Goal: Information Seeking & Learning: Learn about a topic

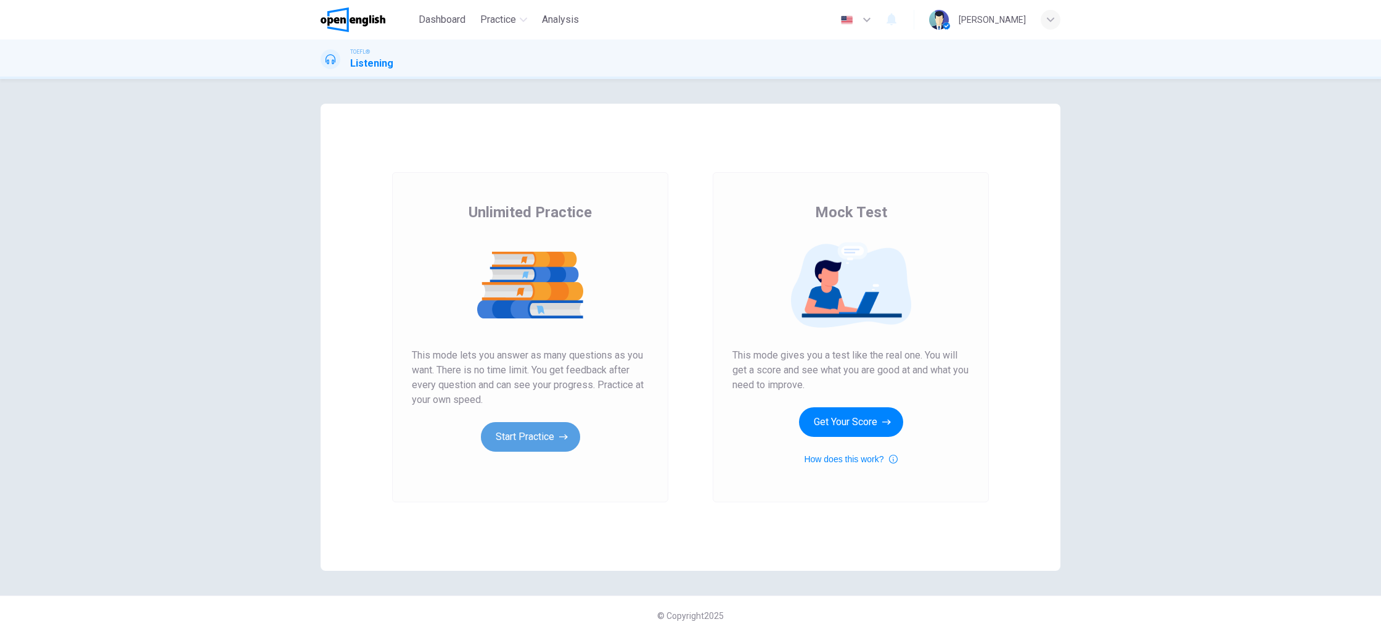
click at [527, 435] on button "Start Practice" at bounding box center [530, 437] width 99 height 30
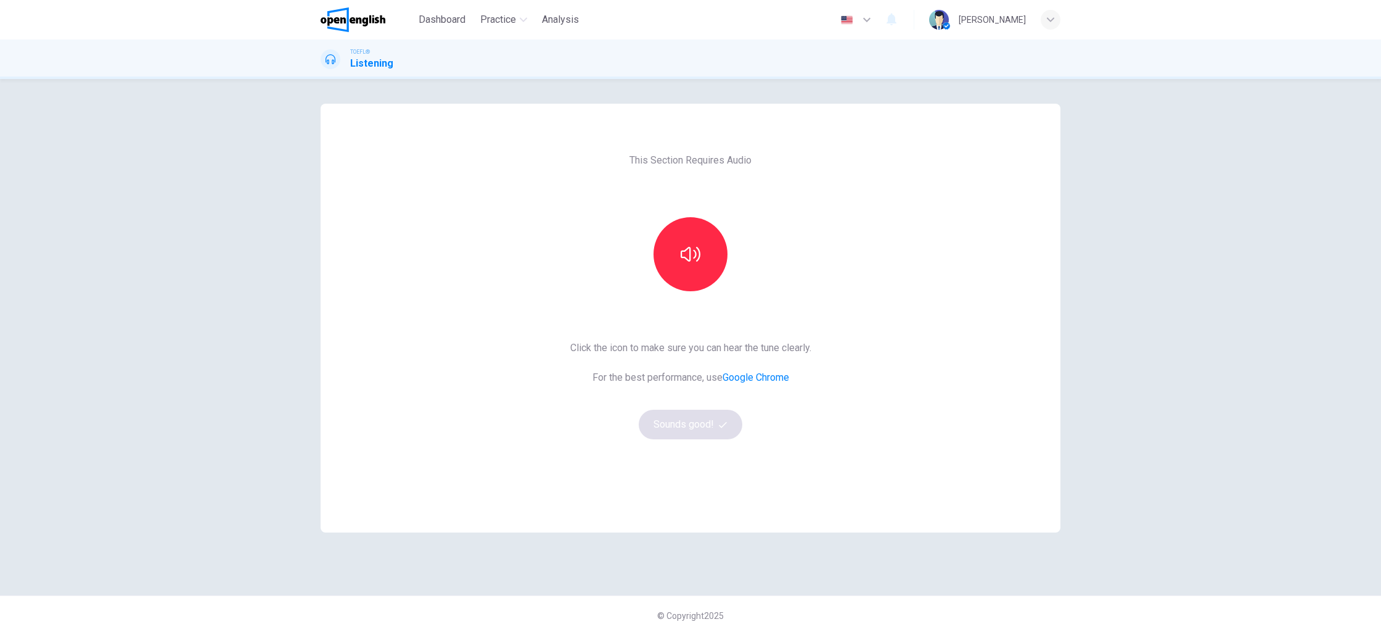
click at [720, 425] on div "Click the icon to make sure you can hear the tune clearly. For the best perform…" at bounding box center [690, 389] width 241 height 99
click at [679, 244] on button "button" at bounding box center [691, 254] width 74 height 74
click at [713, 423] on button "Sounds good!" at bounding box center [691, 424] width 104 height 30
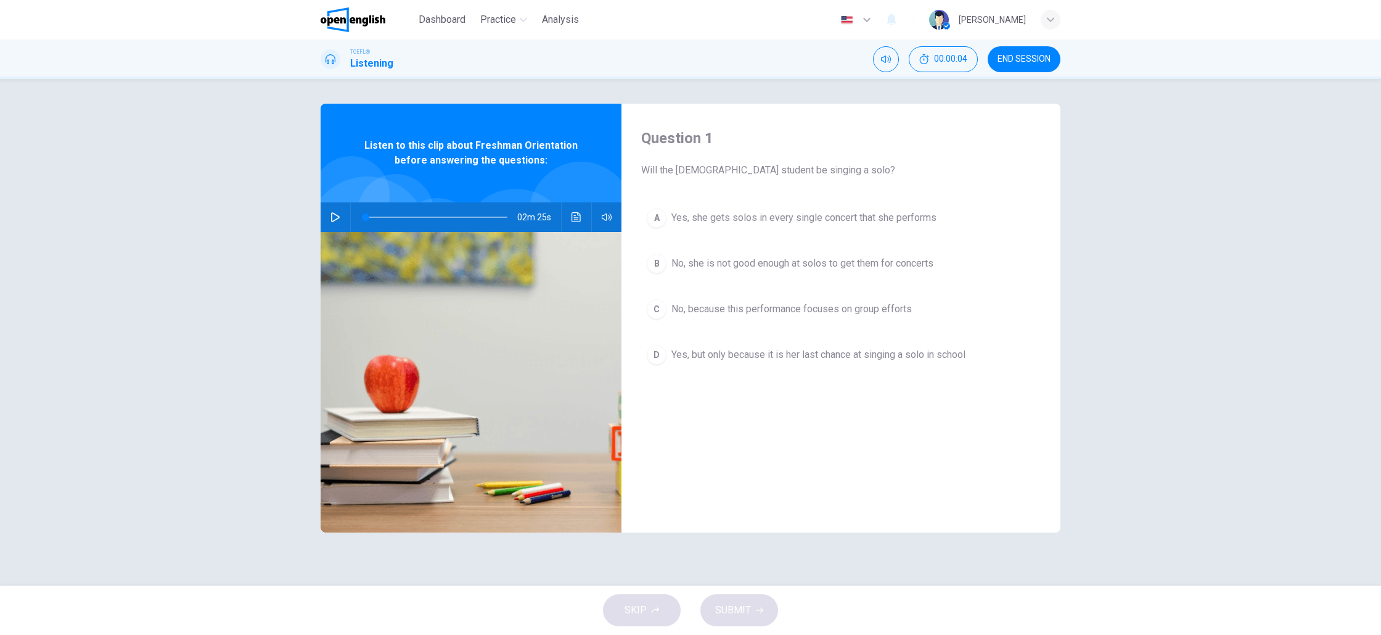
click at [340, 221] on button "button" at bounding box center [336, 217] width 20 height 30
click at [684, 265] on span "No, she is not good enough at solos to get them for concerts" at bounding box center [803, 263] width 262 height 15
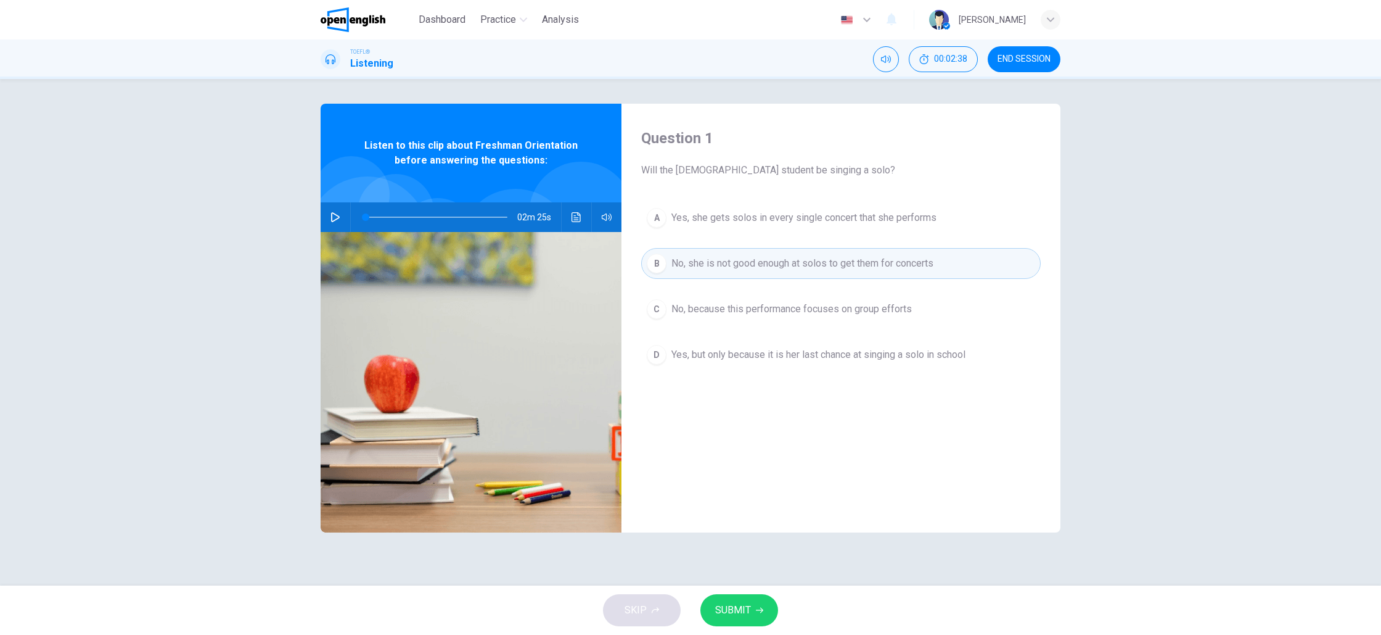
click at [744, 611] on span "SUBMIT" at bounding box center [733, 609] width 36 height 17
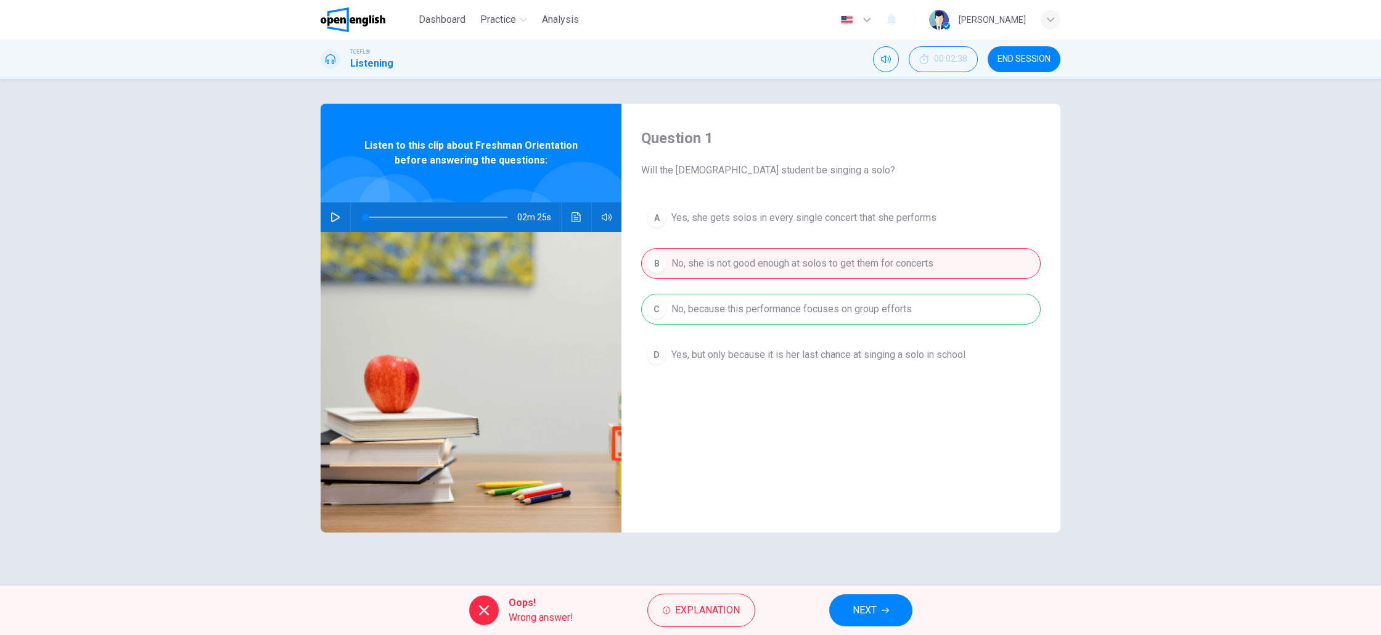
click at [860, 612] on span "NEXT" at bounding box center [865, 609] width 24 height 17
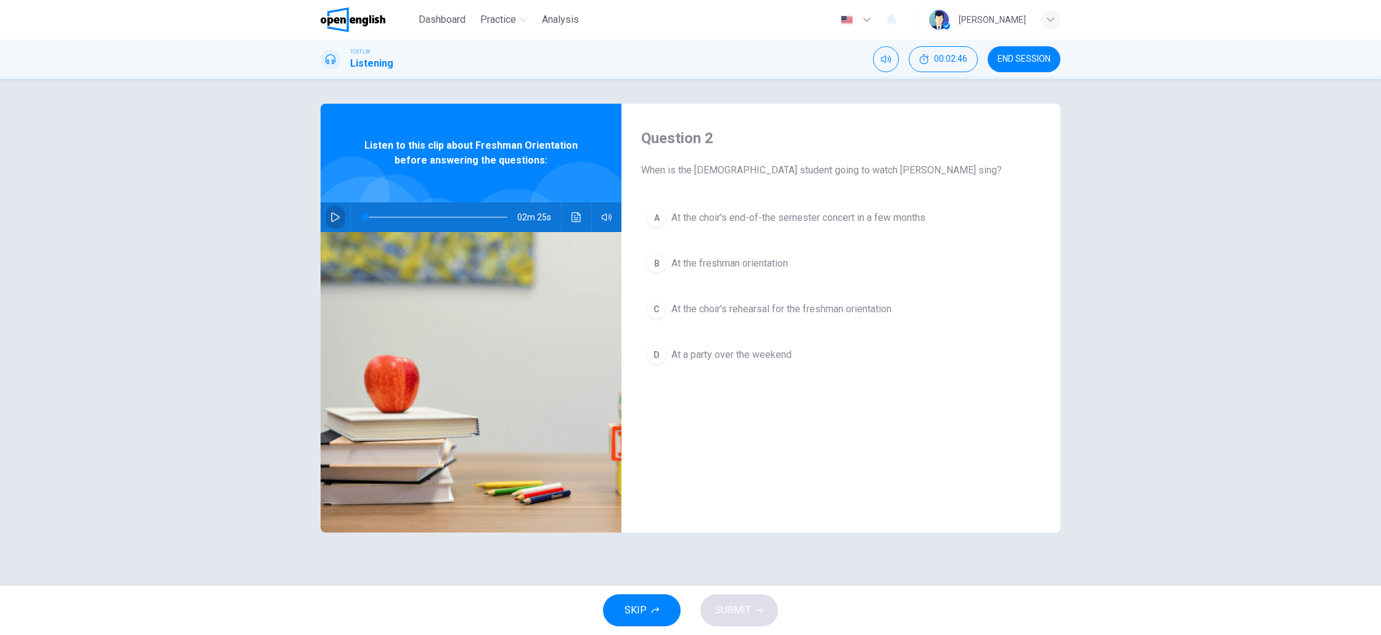
click at [338, 218] on icon "button" at bounding box center [336, 217] width 10 height 10
type input "*"
click at [572, 220] on icon "Click to see the audio transcription" at bounding box center [576, 217] width 9 height 10
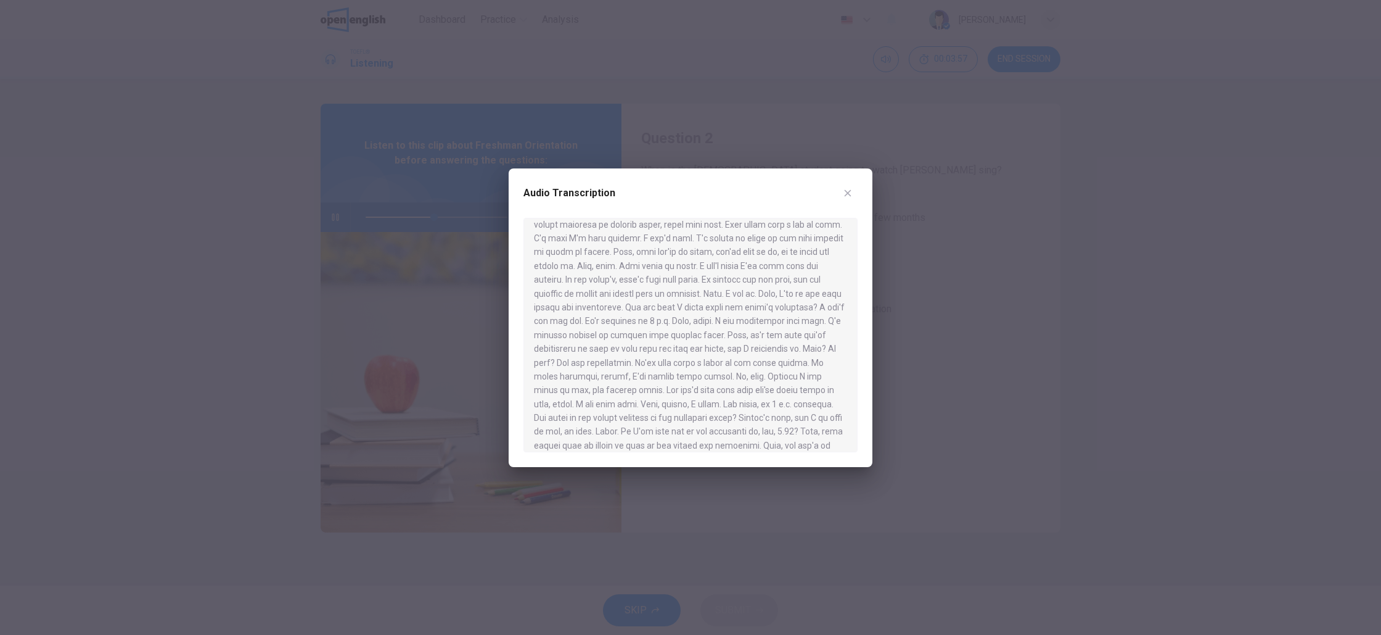
scroll to position [124, 0]
click at [849, 194] on icon "button" at bounding box center [848, 192] width 7 height 7
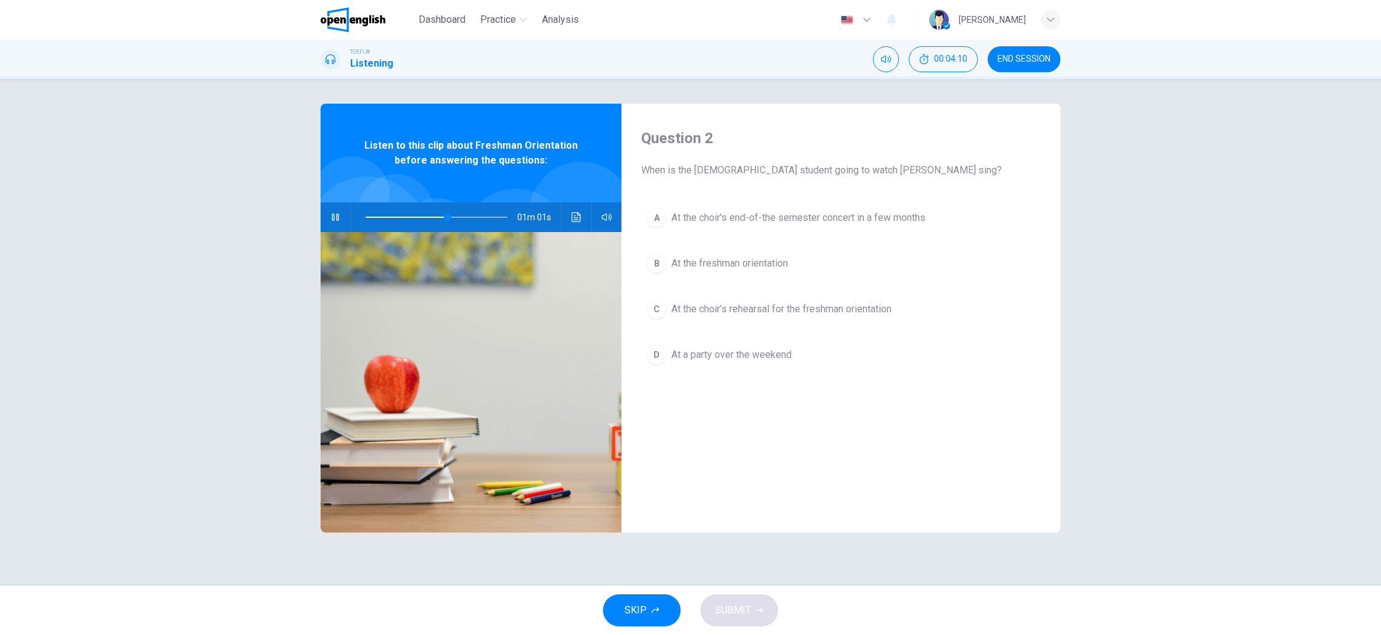
click at [715, 306] on span "At the choir's rehearsal for the freshman orientation" at bounding box center [782, 309] width 220 height 15
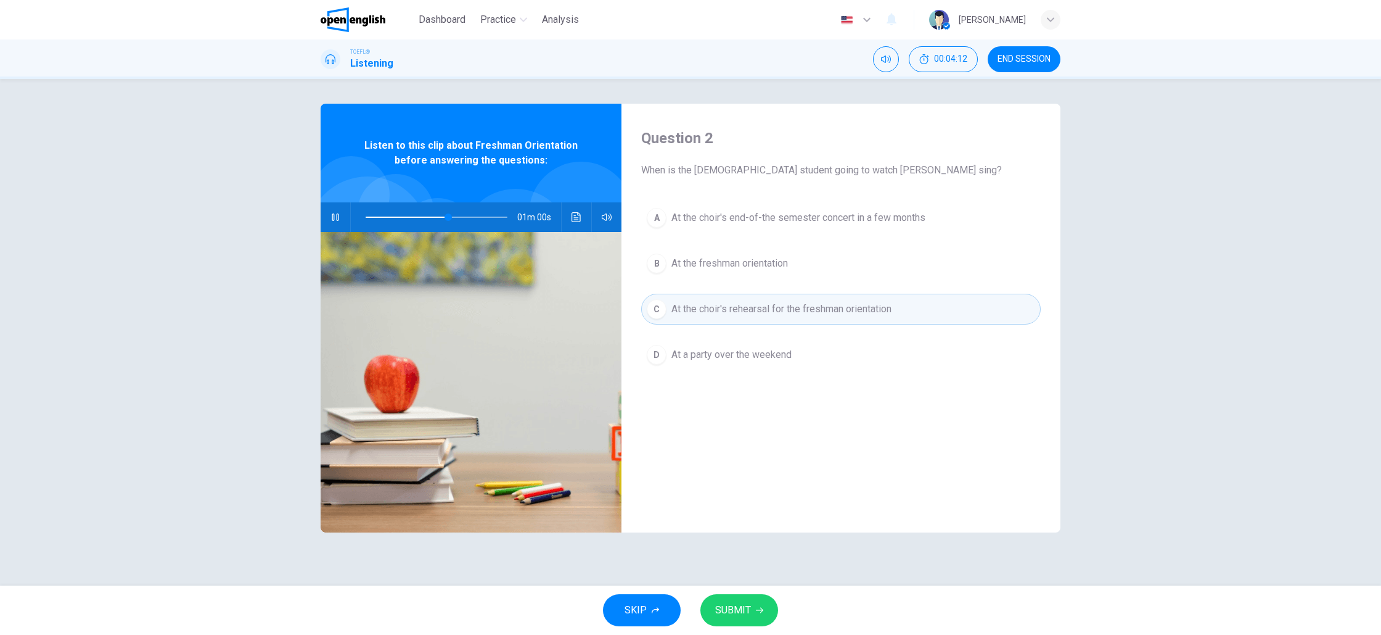
click at [736, 609] on span "SUBMIT" at bounding box center [733, 609] width 36 height 17
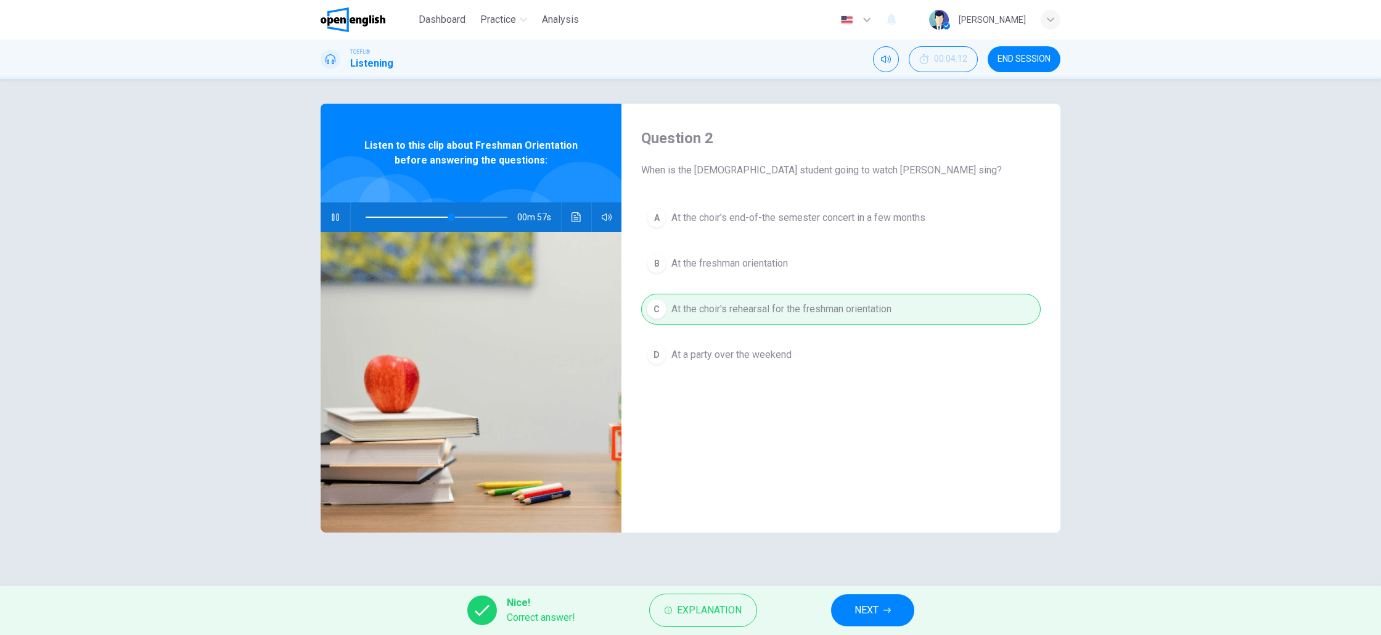
click at [860, 610] on span "NEXT" at bounding box center [867, 609] width 24 height 17
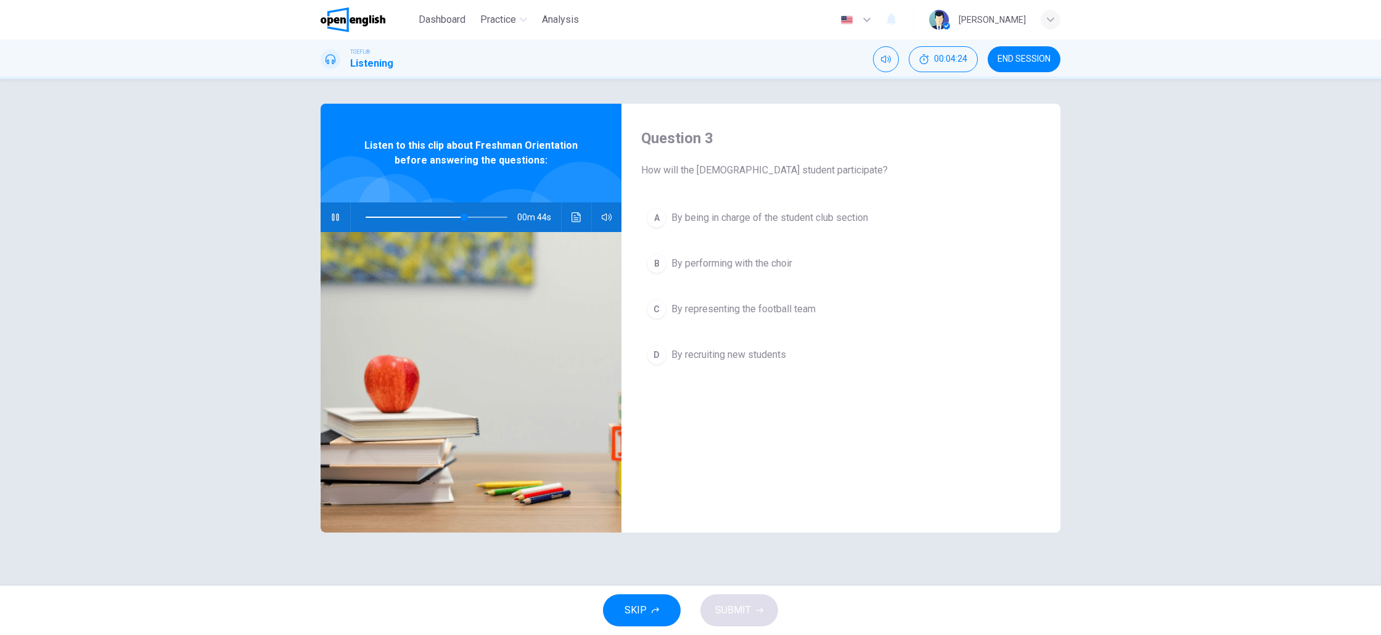
click at [735, 220] on span "By being in charge of the student club section" at bounding box center [770, 217] width 197 height 15
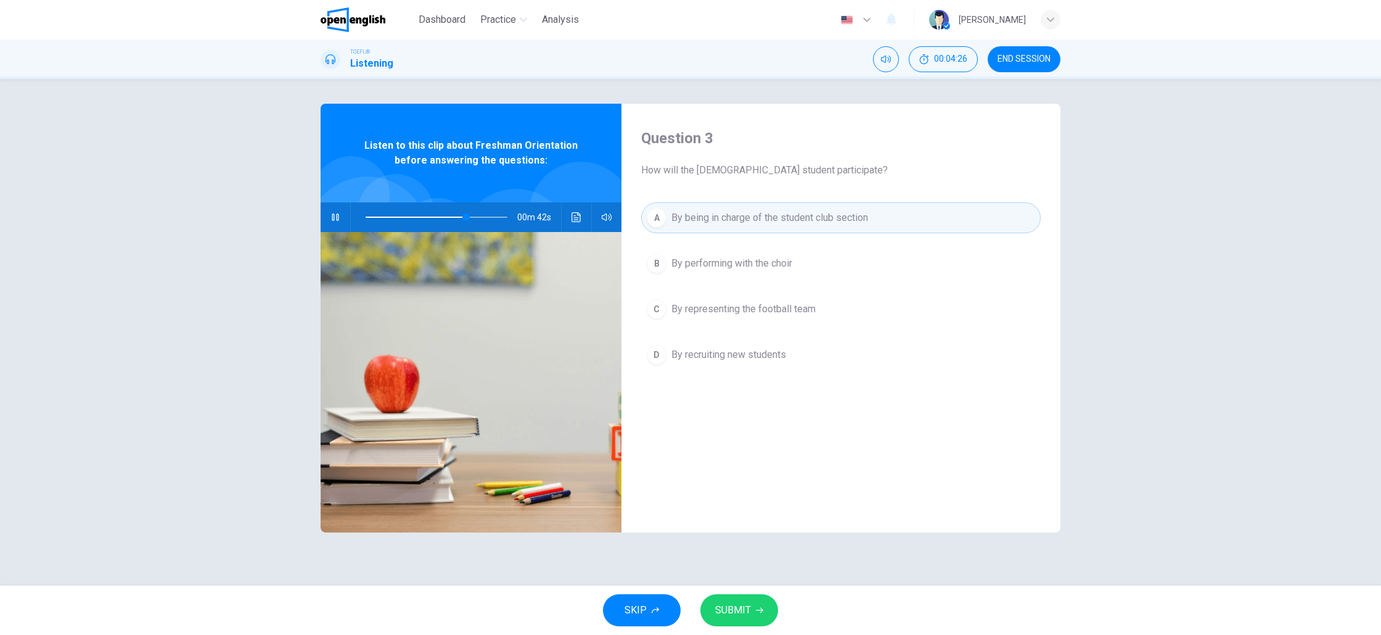
click at [749, 615] on span "SUBMIT" at bounding box center [733, 609] width 36 height 17
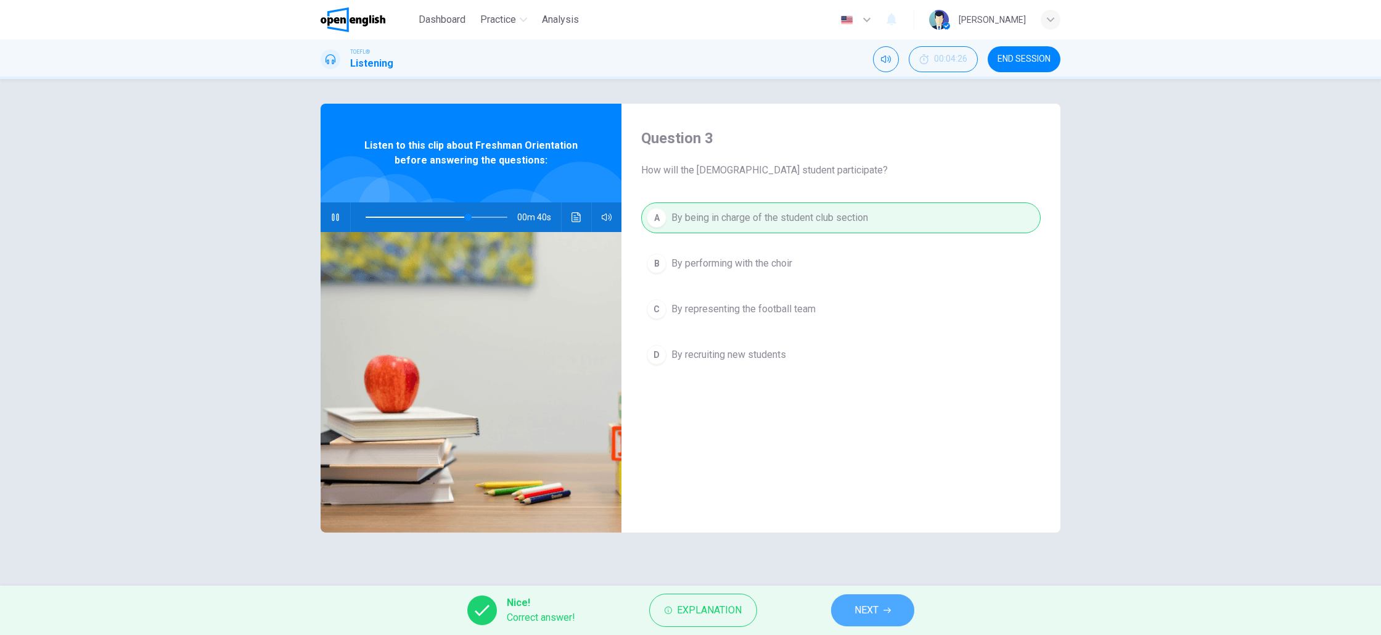
click at [888, 607] on icon "button" at bounding box center [887, 609] width 7 height 7
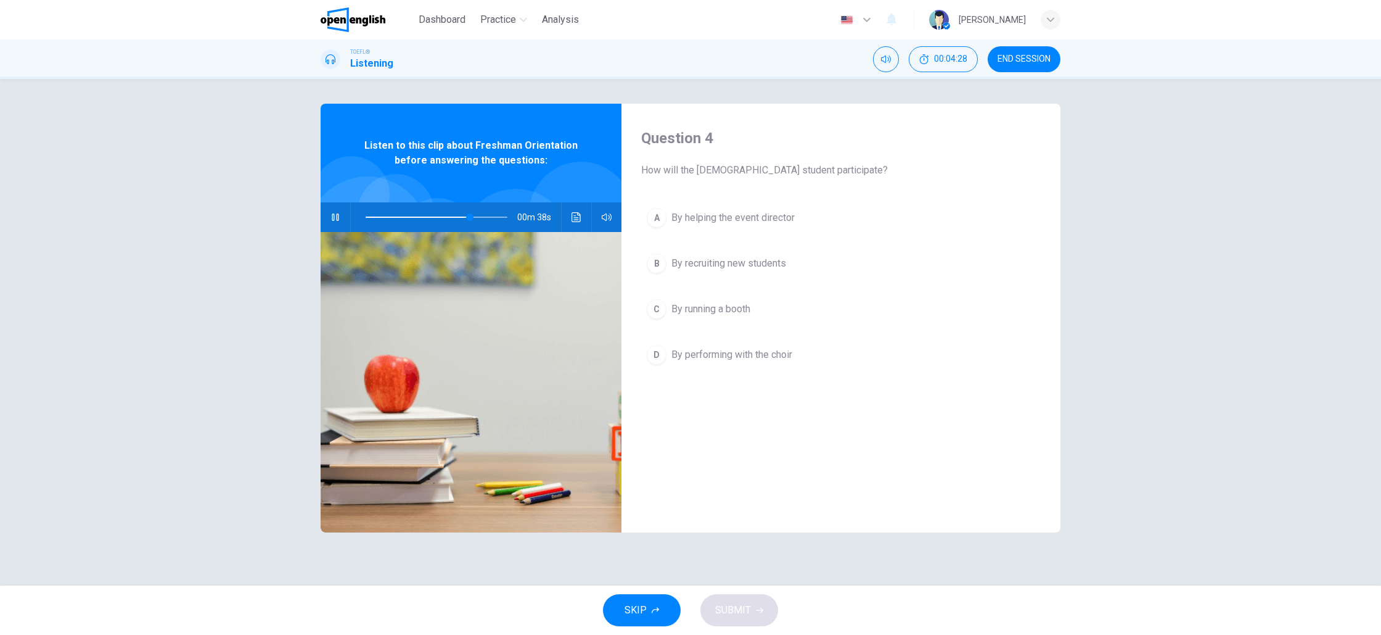
click at [331, 216] on icon "button" at bounding box center [336, 217] width 10 height 10
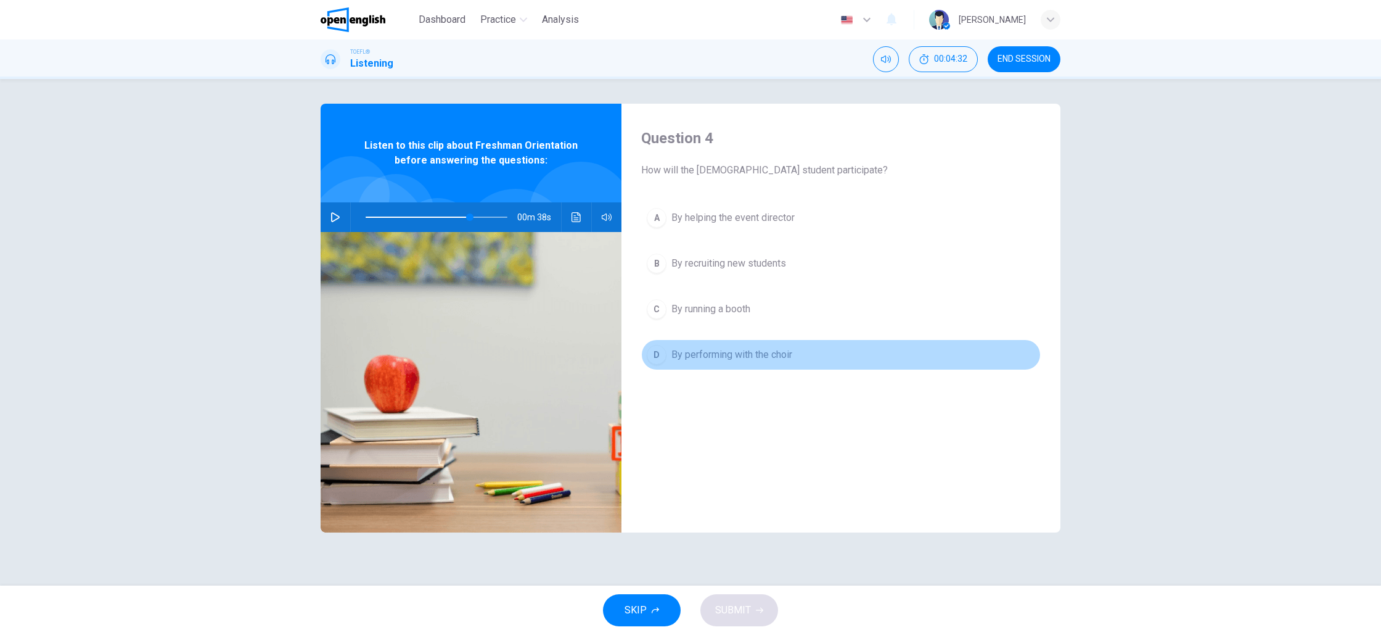
click at [726, 357] on span "By performing with the choir" at bounding box center [732, 354] width 121 height 15
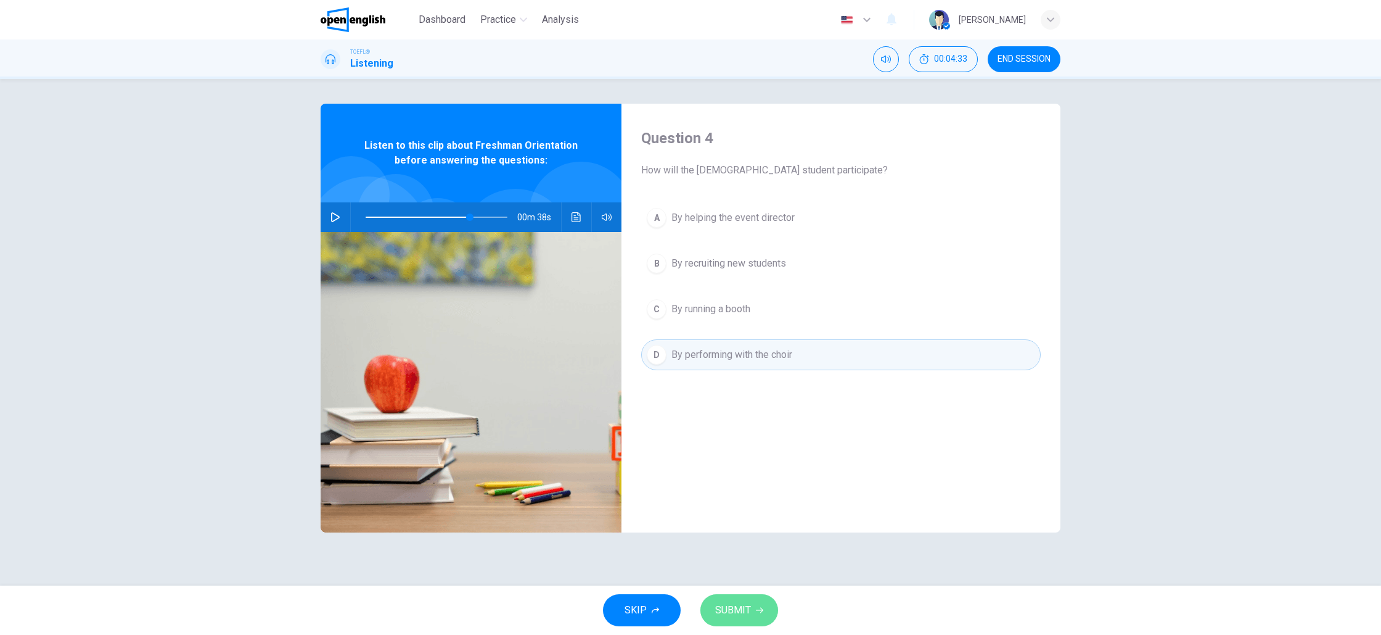
click at [744, 601] on span "SUBMIT" at bounding box center [733, 609] width 36 height 17
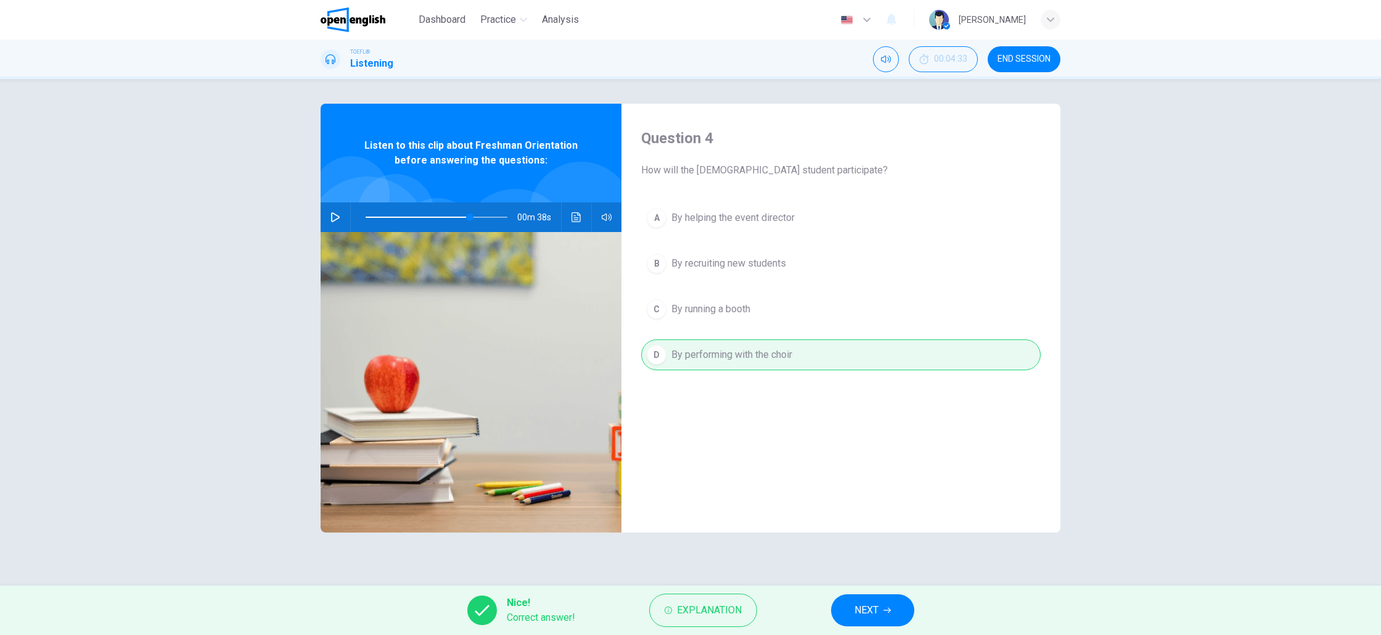
click at [882, 616] on button "NEXT" at bounding box center [872, 610] width 83 height 32
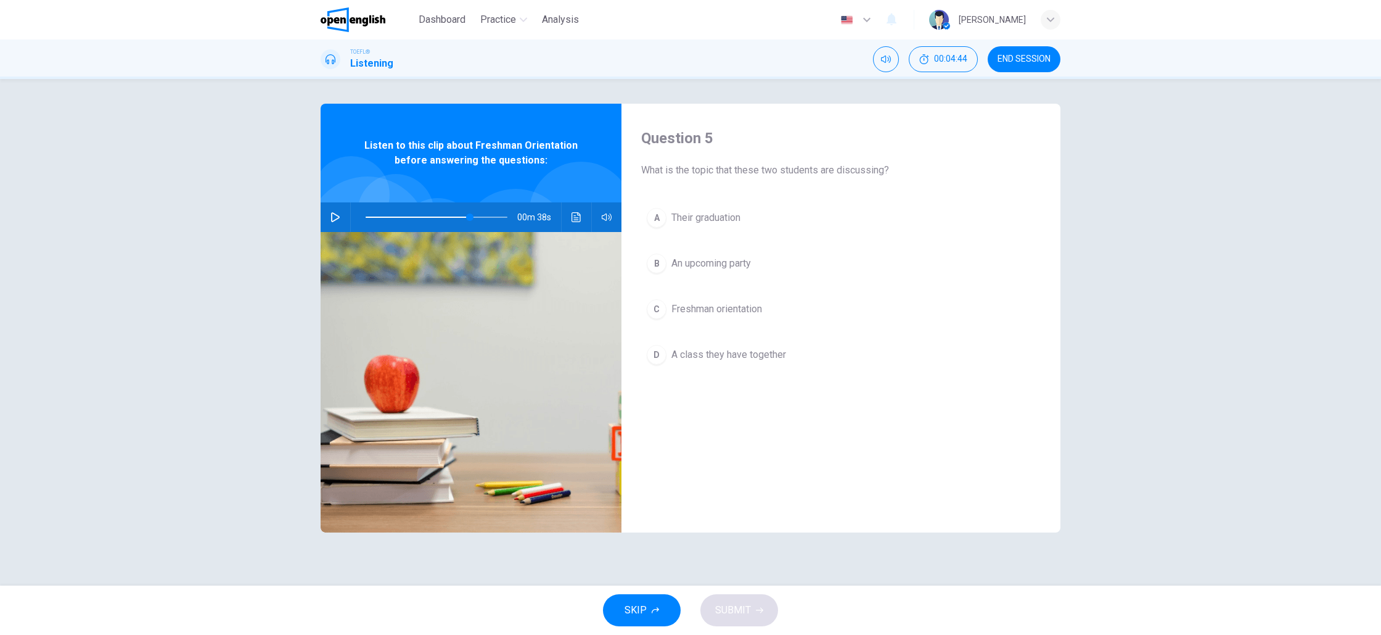
click at [696, 267] on span "An upcoming party" at bounding box center [712, 263] width 80 height 15
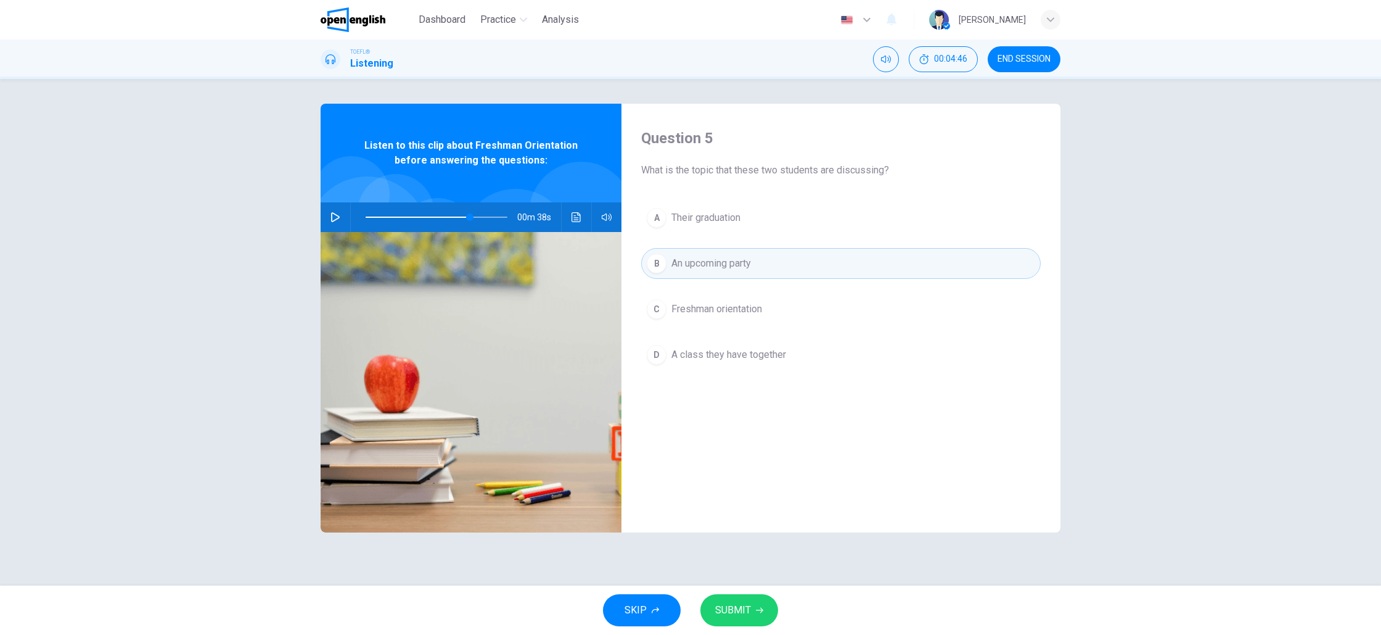
click at [750, 607] on span "SUBMIT" at bounding box center [733, 609] width 36 height 17
type input "**"
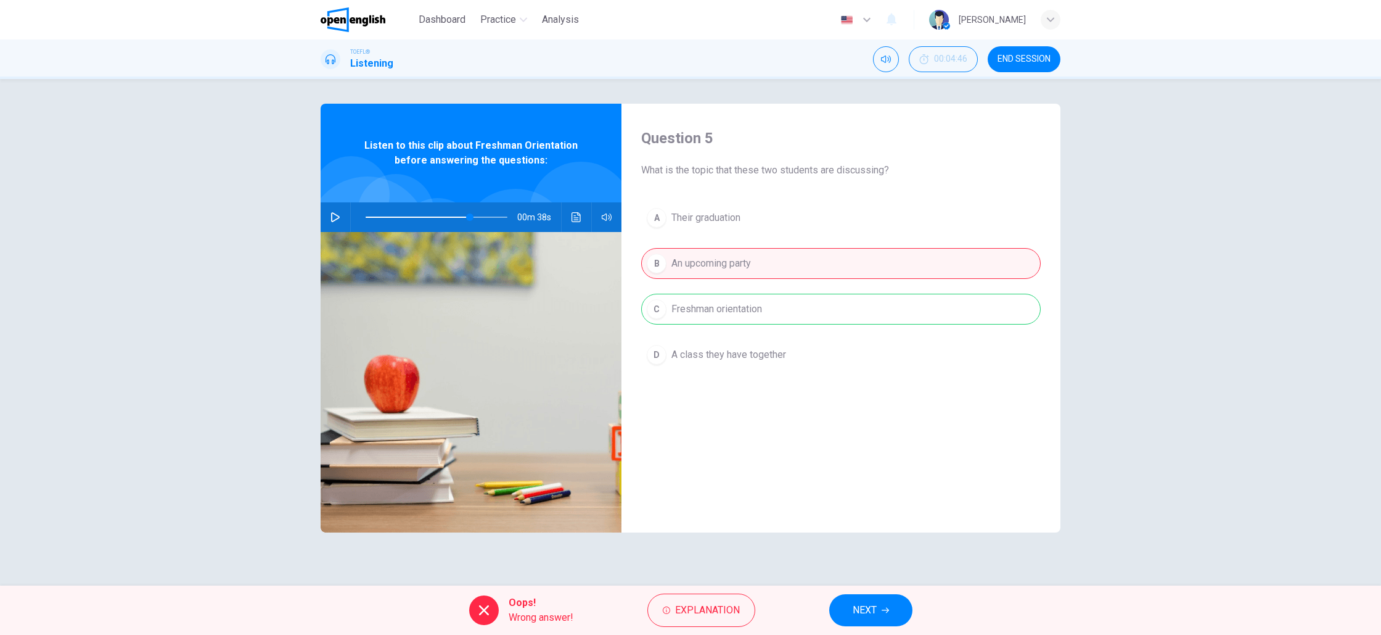
click at [876, 608] on span "NEXT" at bounding box center [865, 609] width 24 height 17
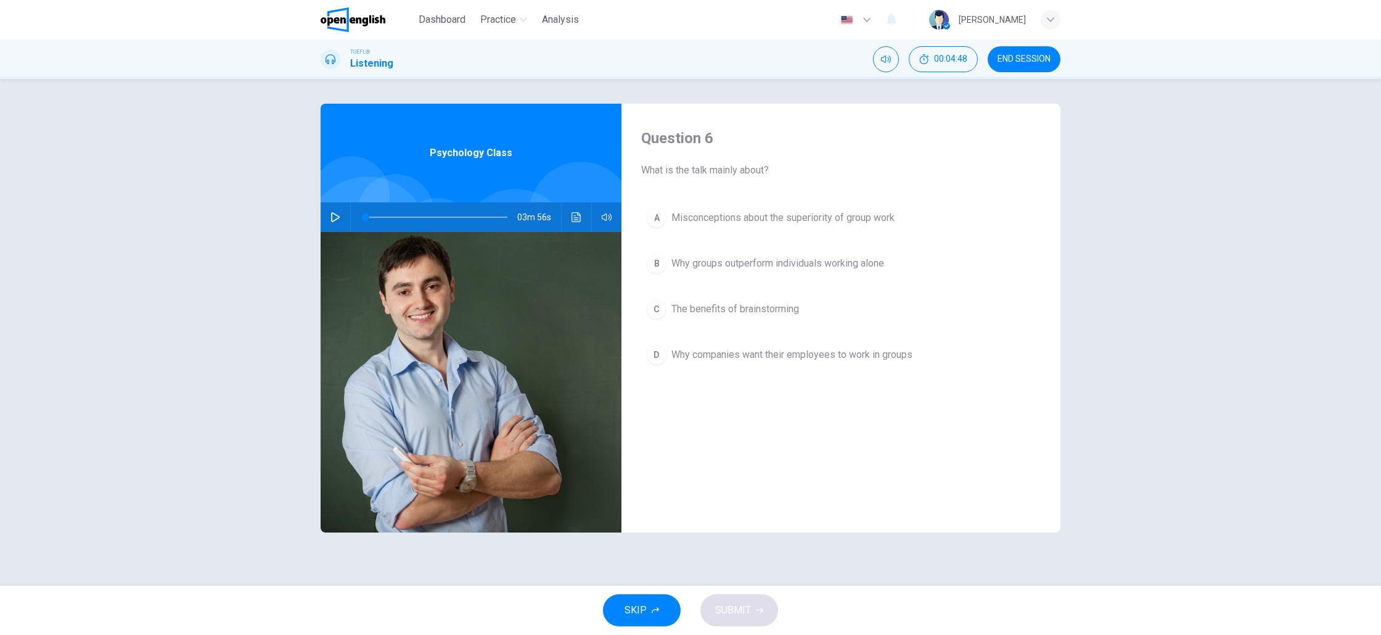
click at [335, 224] on button "button" at bounding box center [336, 217] width 20 height 30
type input "*"
type input "***"
click at [608, 239] on span at bounding box center [607, 241] width 46 height 17
type input "*"
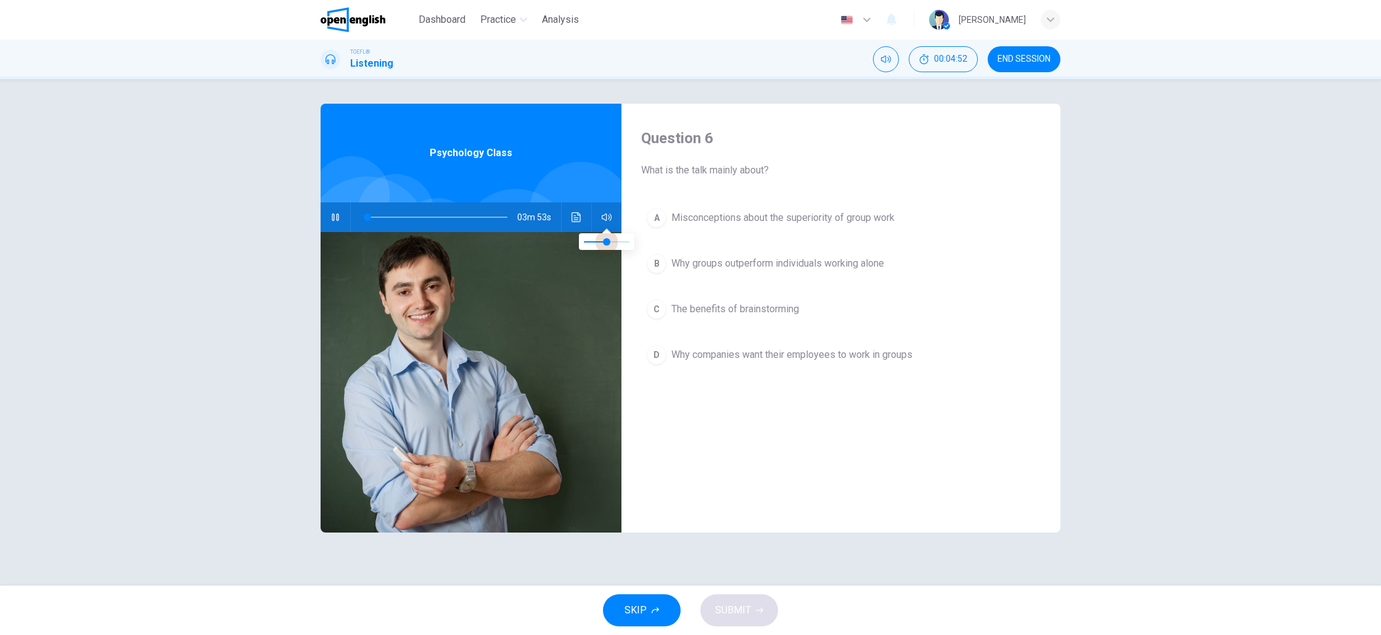
type input "***"
click at [609, 242] on span at bounding box center [610, 241] width 7 height 7
click at [267, 324] on div "Question 6 What is the talk mainly about? A Misconceptions about the superiorit…" at bounding box center [690, 332] width 1381 height 506
click at [331, 218] on icon "button" at bounding box center [336, 217] width 10 height 10
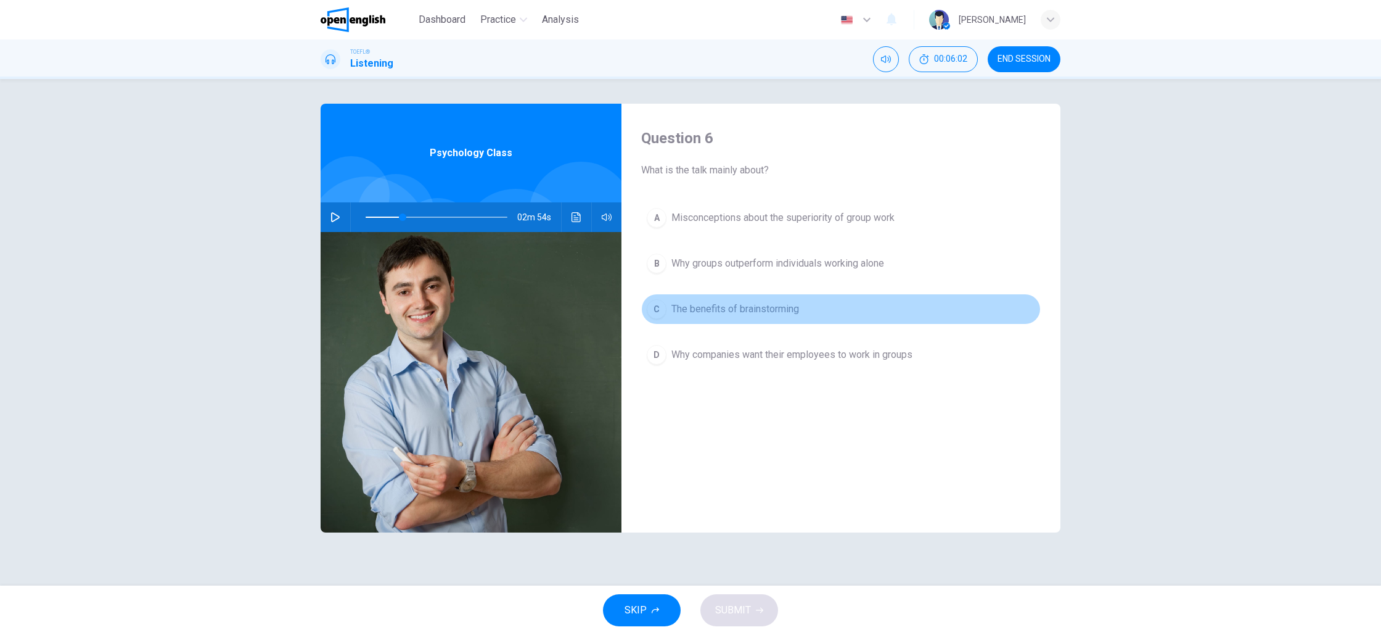
click at [721, 314] on span "The benefits of brainstorming" at bounding box center [736, 309] width 128 height 15
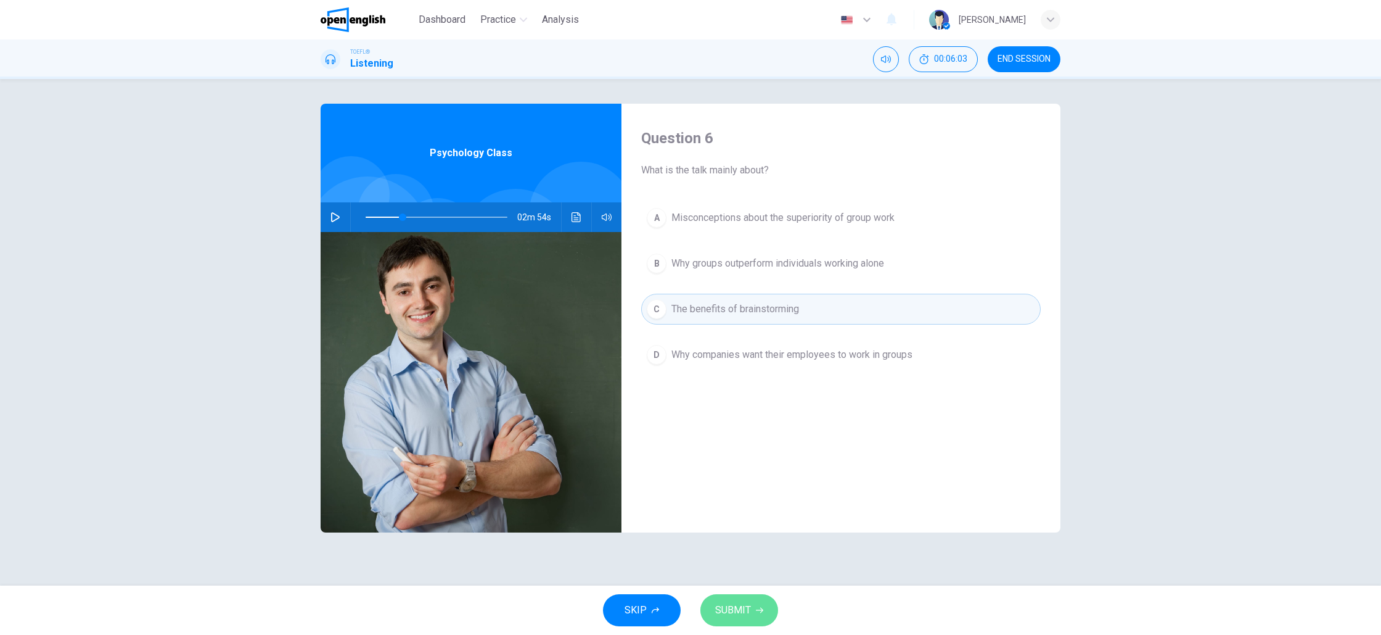
click at [754, 600] on button "SUBMIT" at bounding box center [739, 610] width 78 height 32
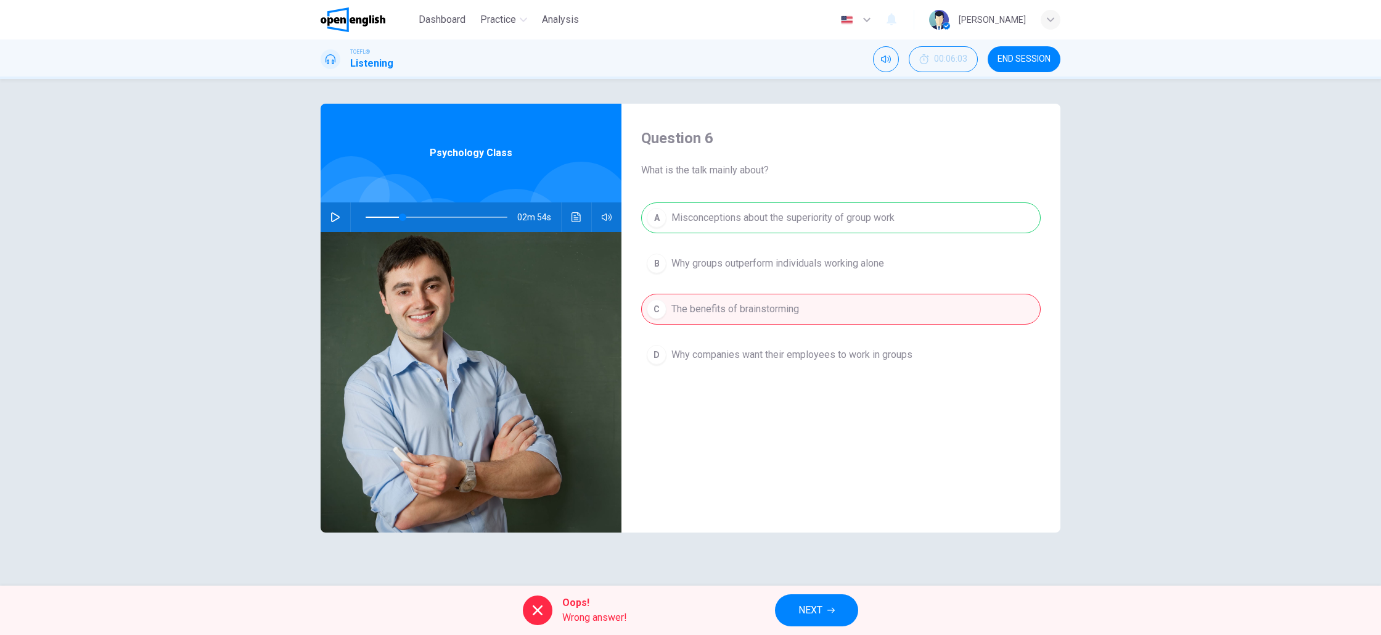
click at [813, 606] on span "NEXT" at bounding box center [811, 609] width 24 height 17
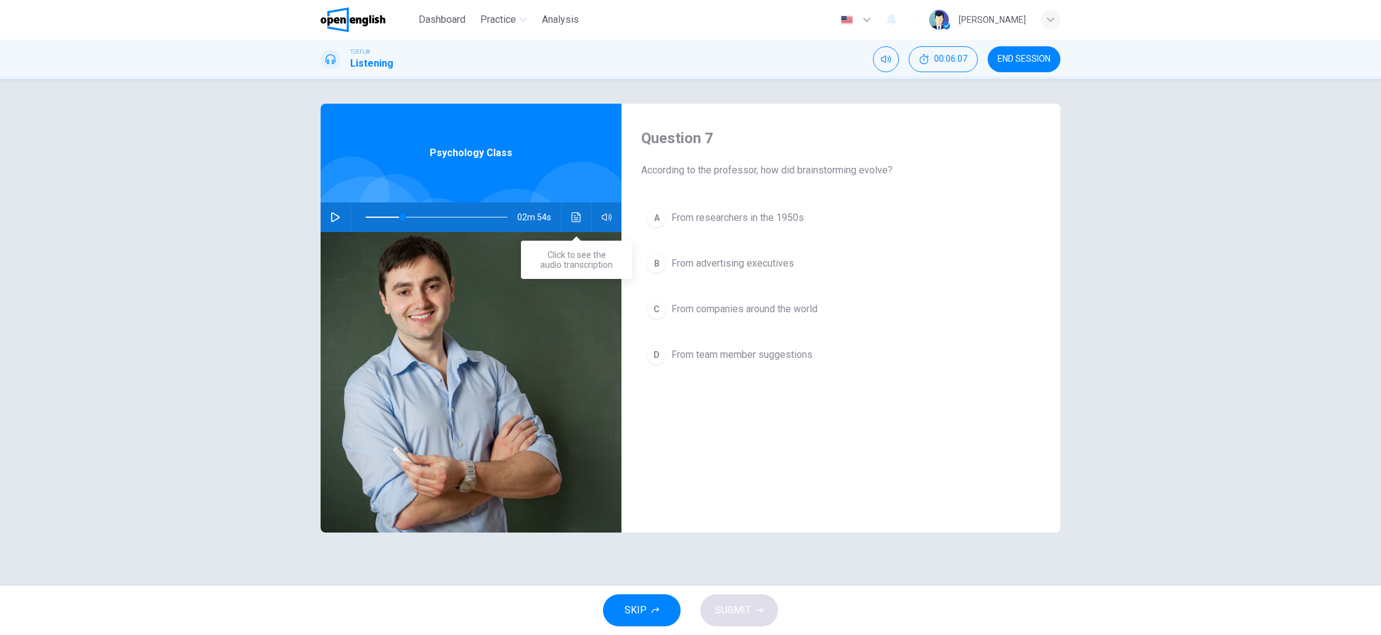
click at [577, 221] on icon "Click to see the audio transcription" at bounding box center [576, 217] width 9 height 10
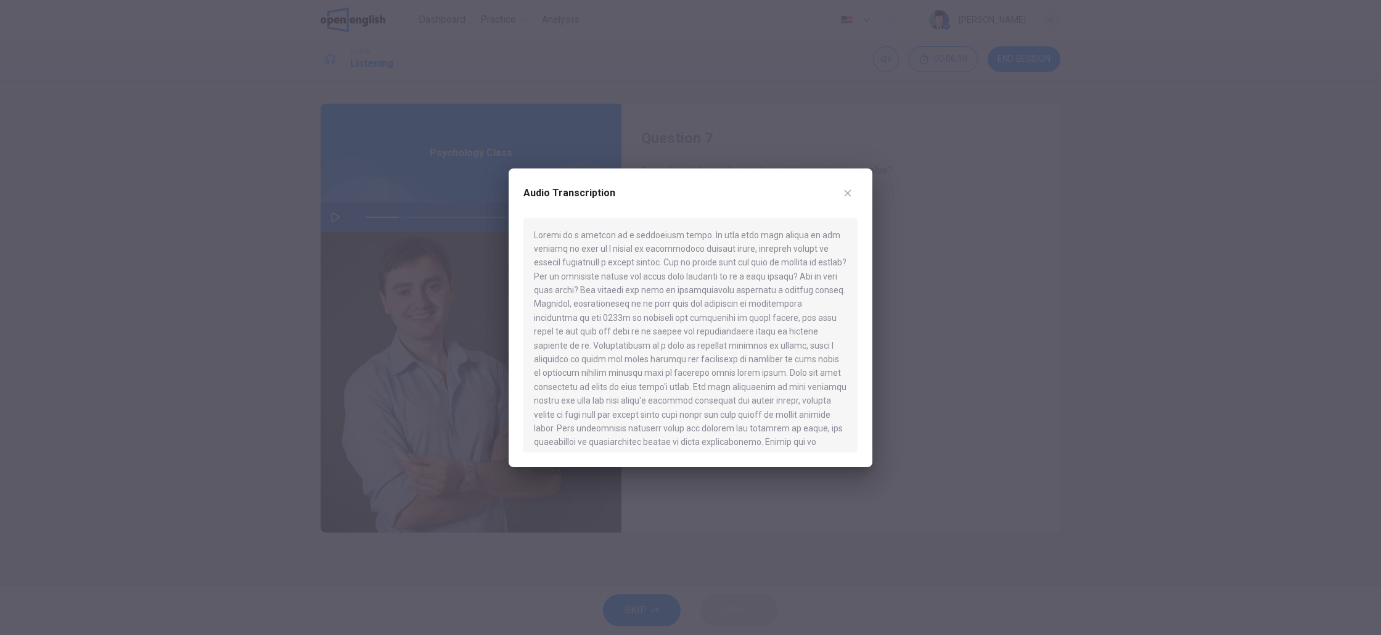
click at [846, 191] on icon "button" at bounding box center [848, 192] width 7 height 7
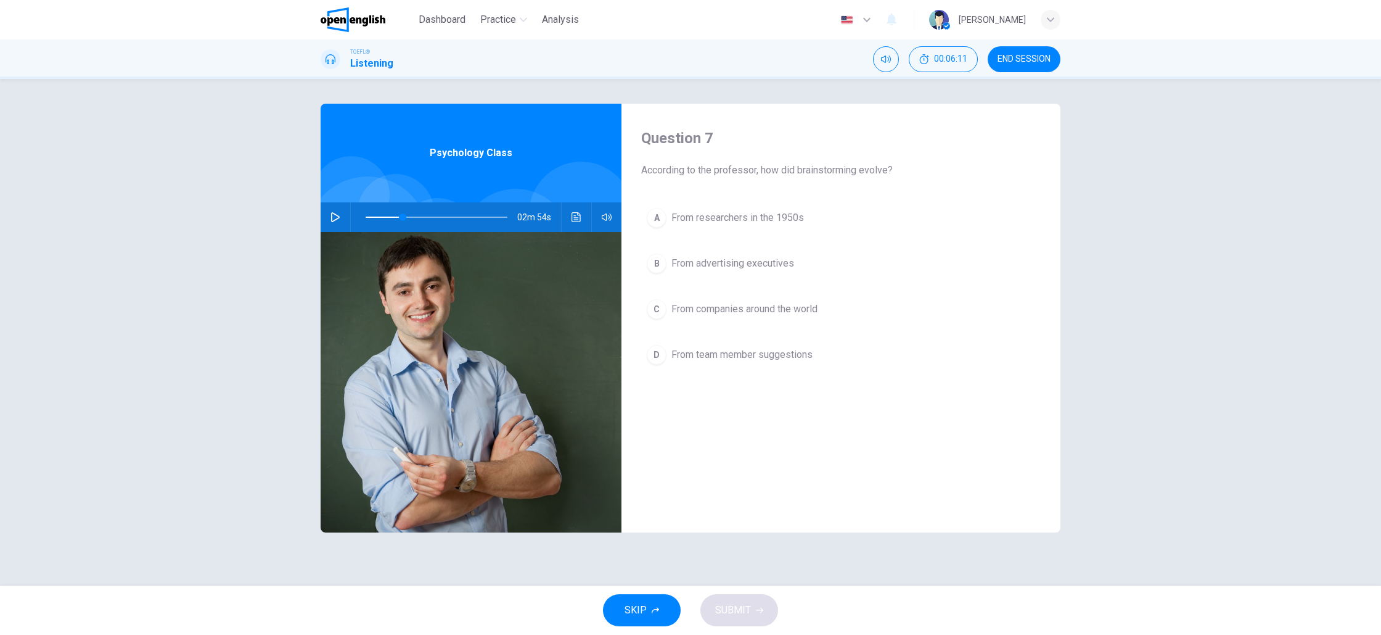
click at [718, 228] on button "A From researchers in the 1950s" at bounding box center [841, 217] width 400 height 31
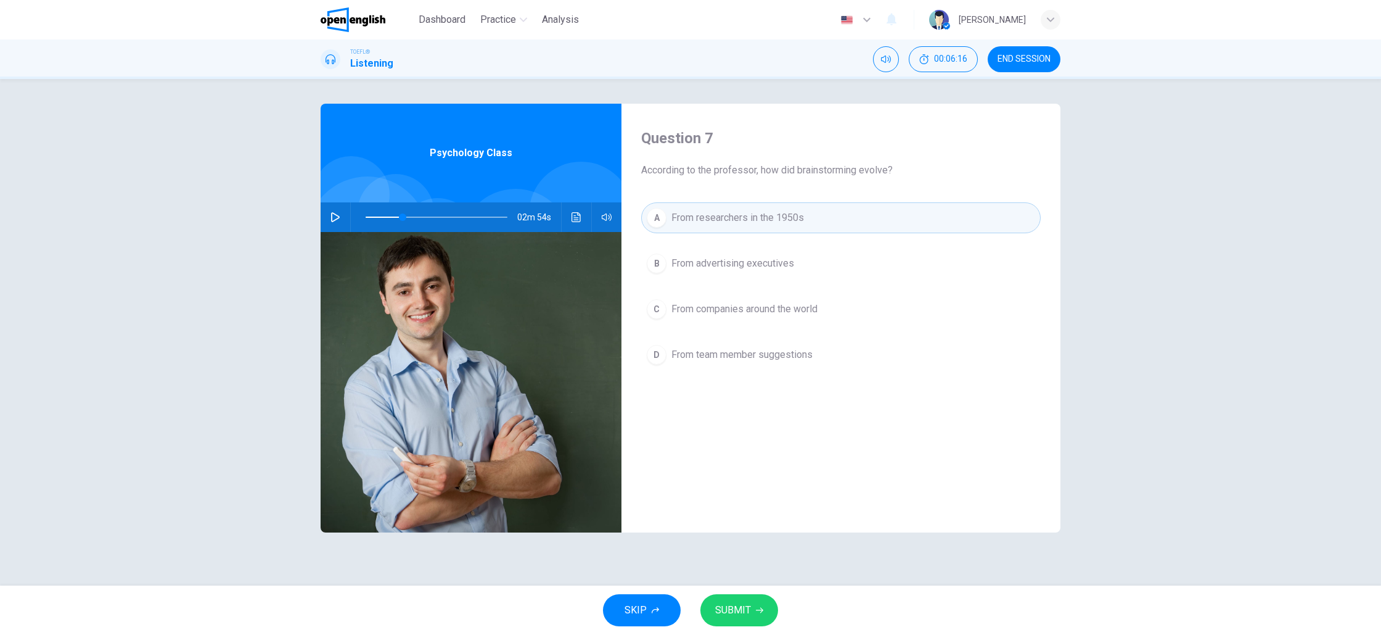
click at [584, 225] on button "Click to see the audio transcription" at bounding box center [577, 217] width 20 height 30
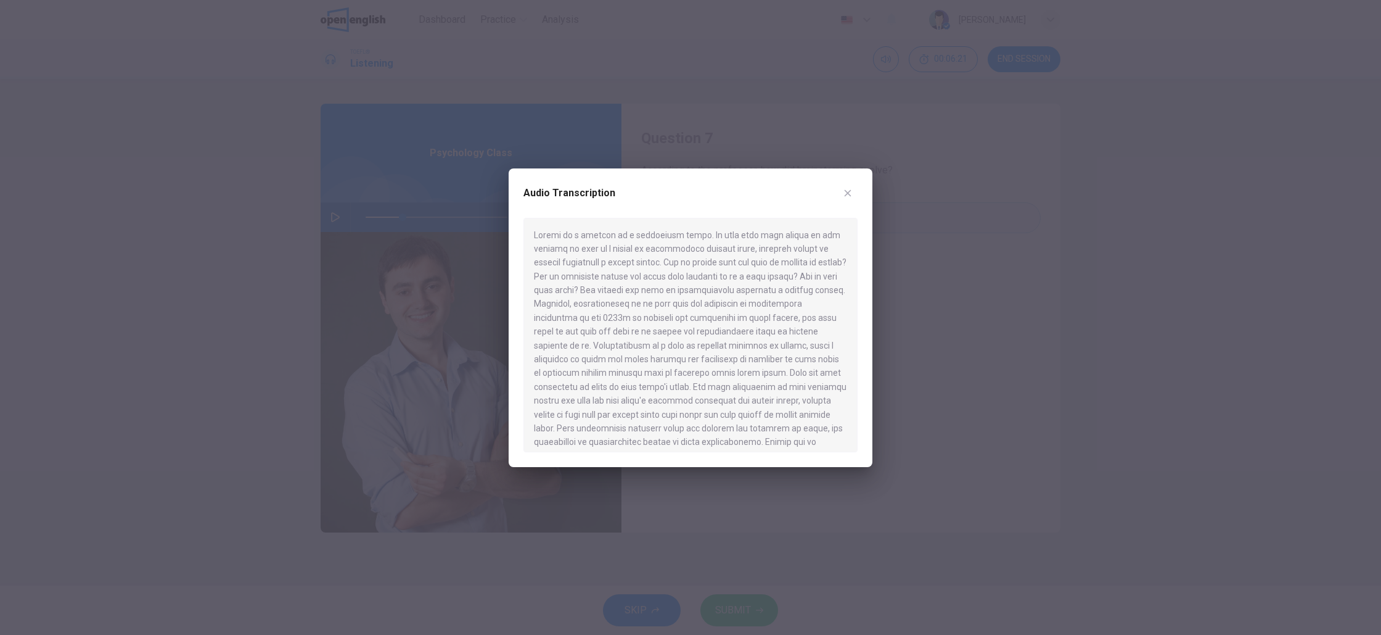
click at [846, 195] on icon "button" at bounding box center [848, 193] width 10 height 10
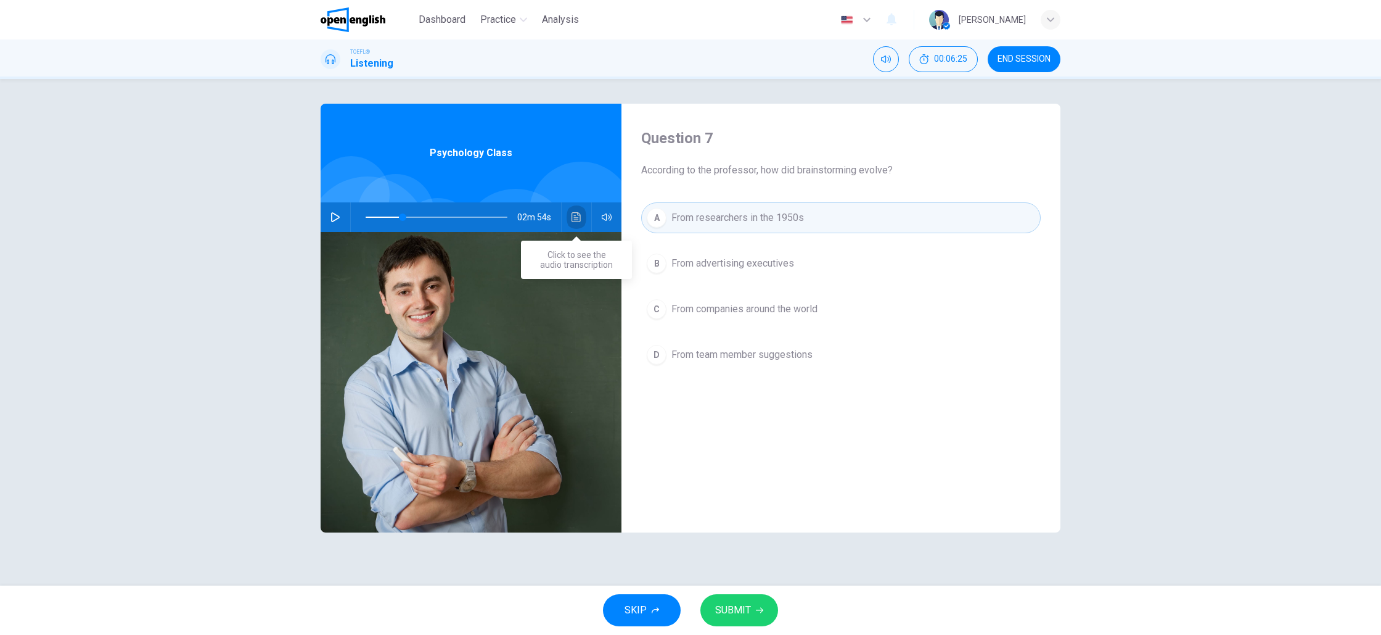
click at [578, 217] on icon "Click to see the audio transcription" at bounding box center [576, 217] width 9 height 10
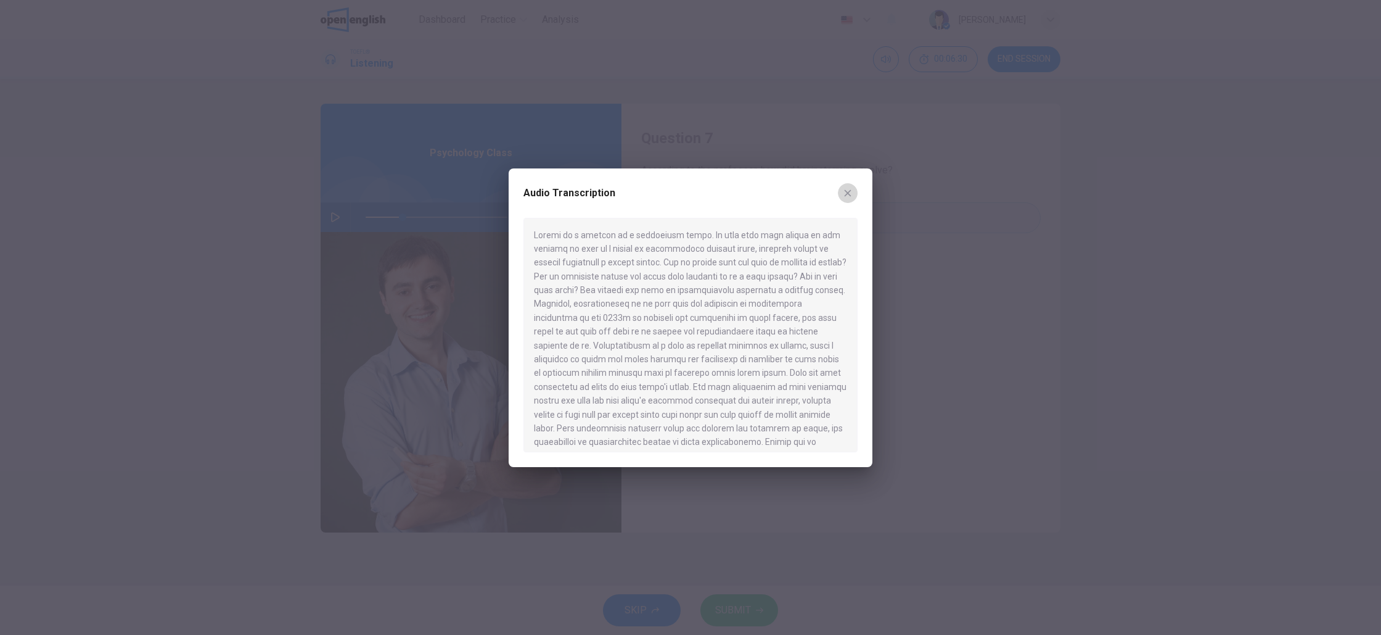
click at [850, 194] on icon "button" at bounding box center [848, 193] width 10 height 10
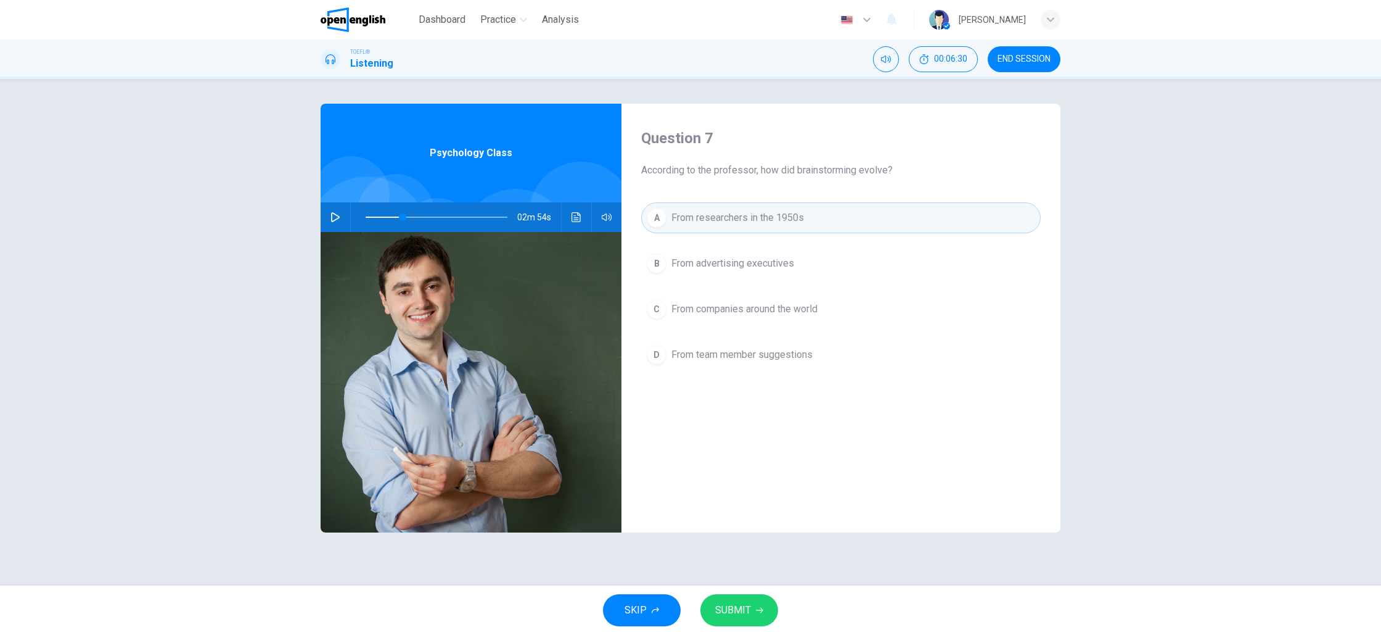
click at [778, 270] on span "From advertising executives" at bounding box center [733, 263] width 123 height 15
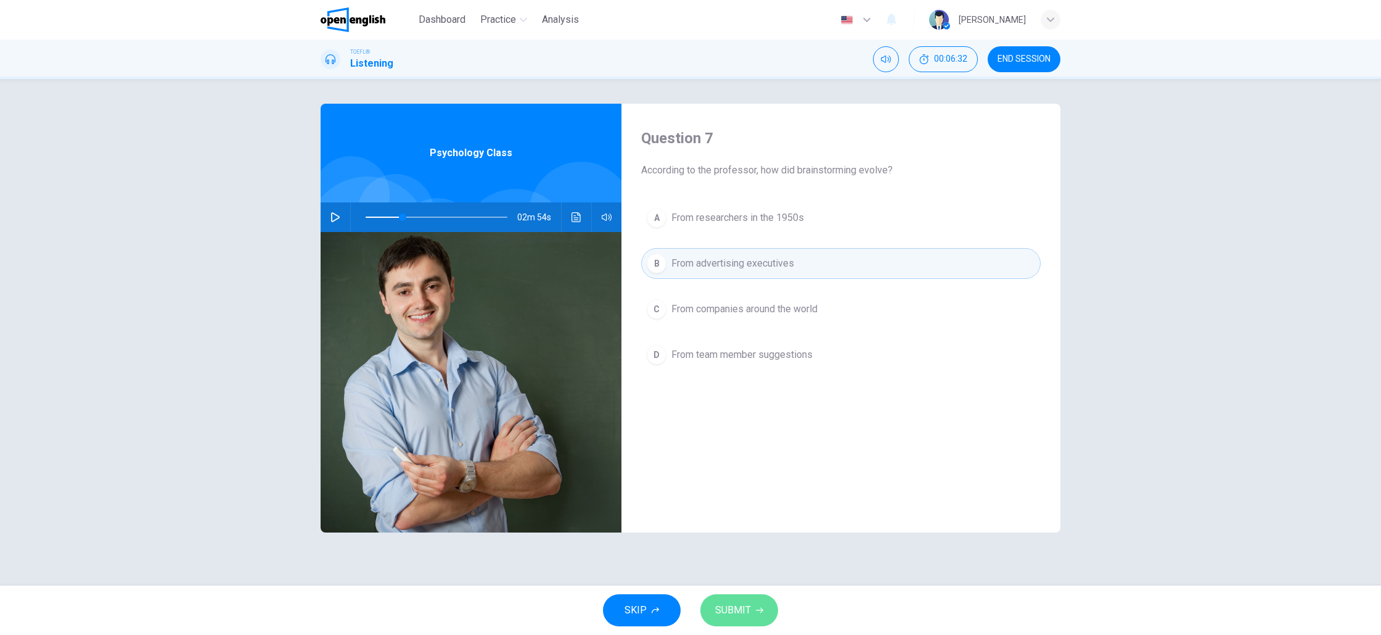
click at [765, 598] on button "SUBMIT" at bounding box center [739, 610] width 78 height 32
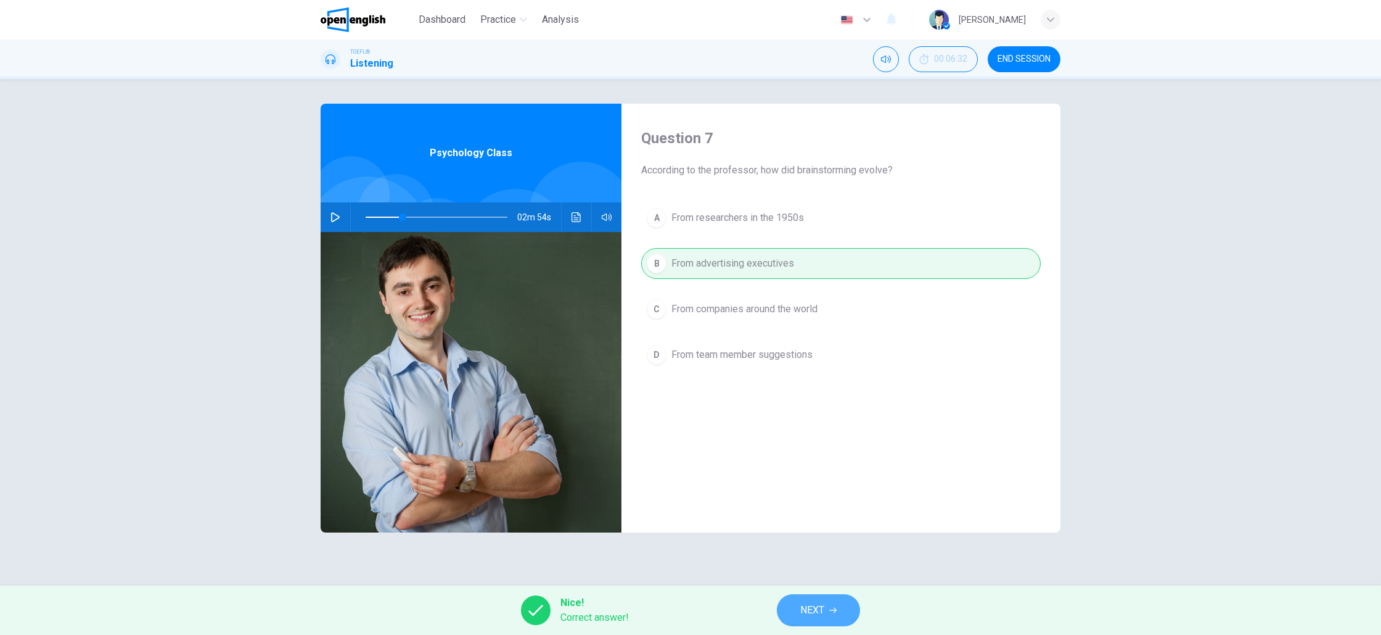
click at [797, 609] on button "NEXT" at bounding box center [818, 610] width 83 height 32
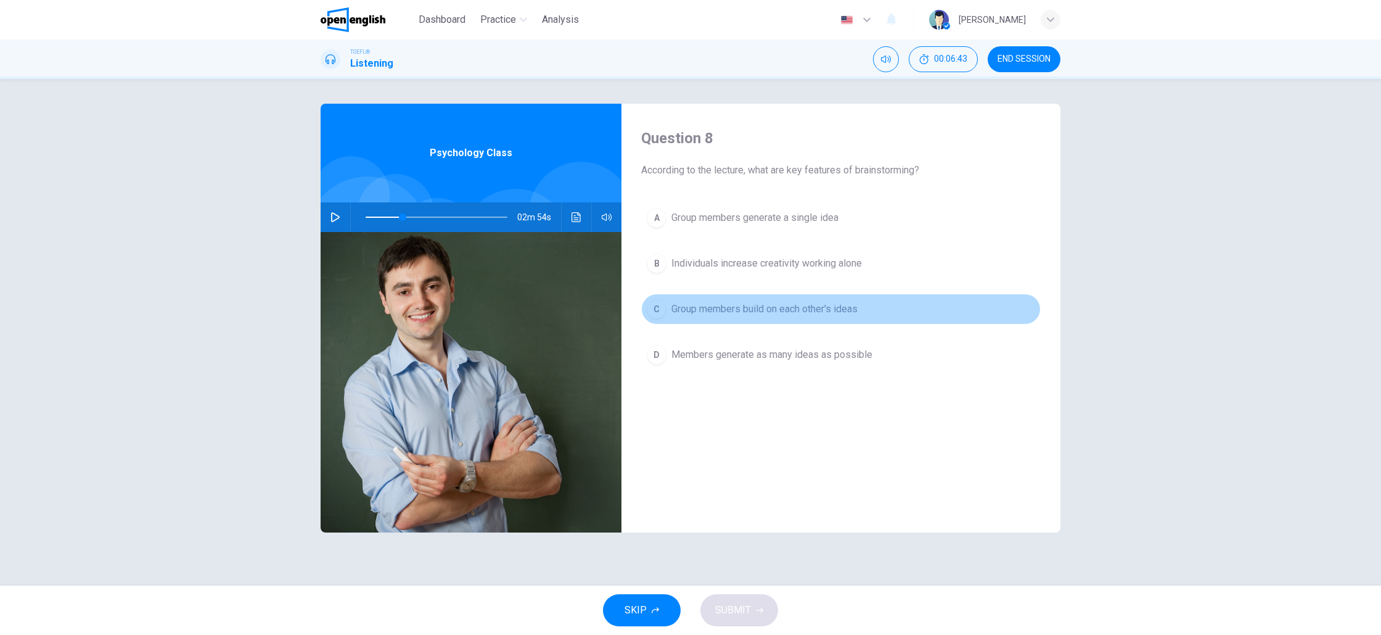
click at [706, 311] on span "Group members build on each other's ideas" at bounding box center [765, 309] width 186 height 15
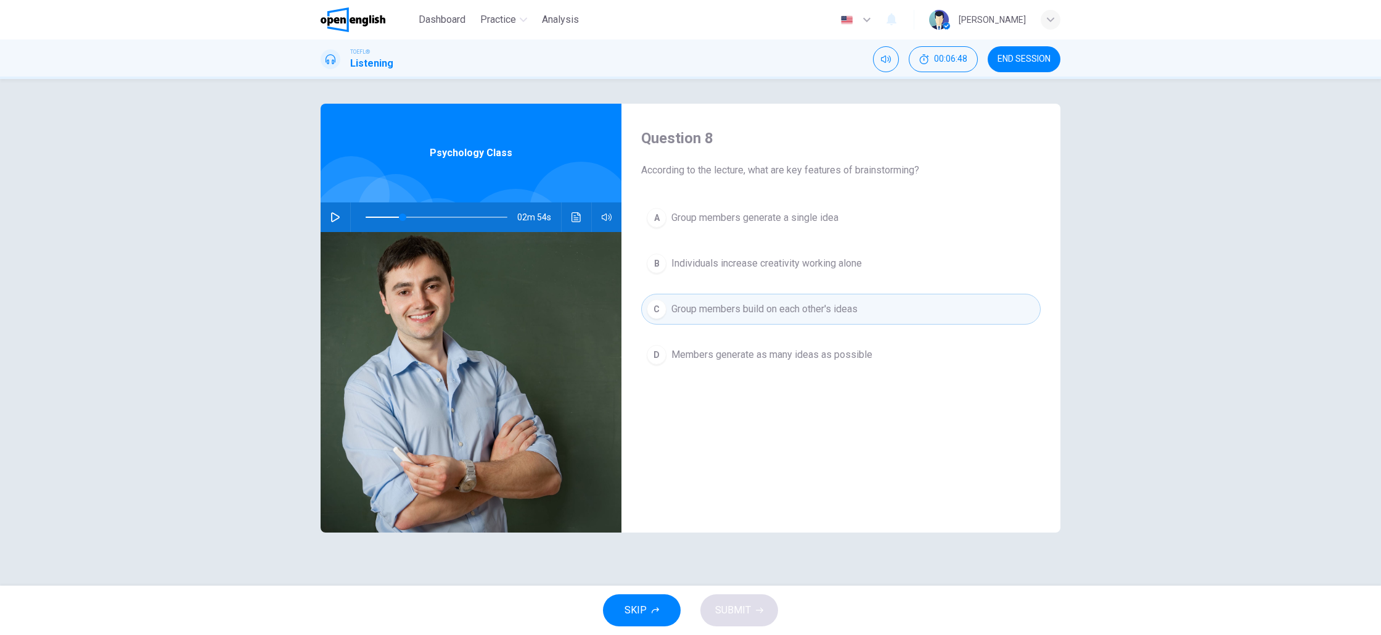
click at [697, 272] on button "B Individuals increase creativity working alone" at bounding box center [841, 263] width 400 height 31
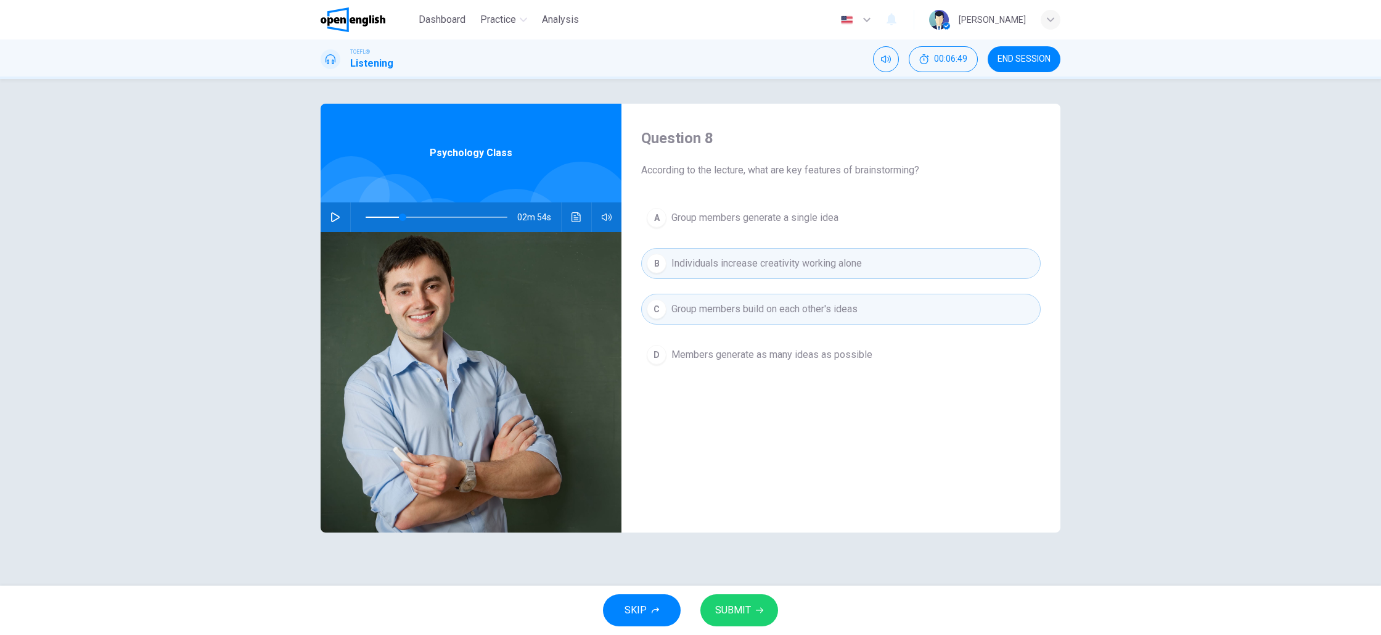
click at [707, 259] on span "Individuals increase creativity working alone" at bounding box center [767, 263] width 191 height 15
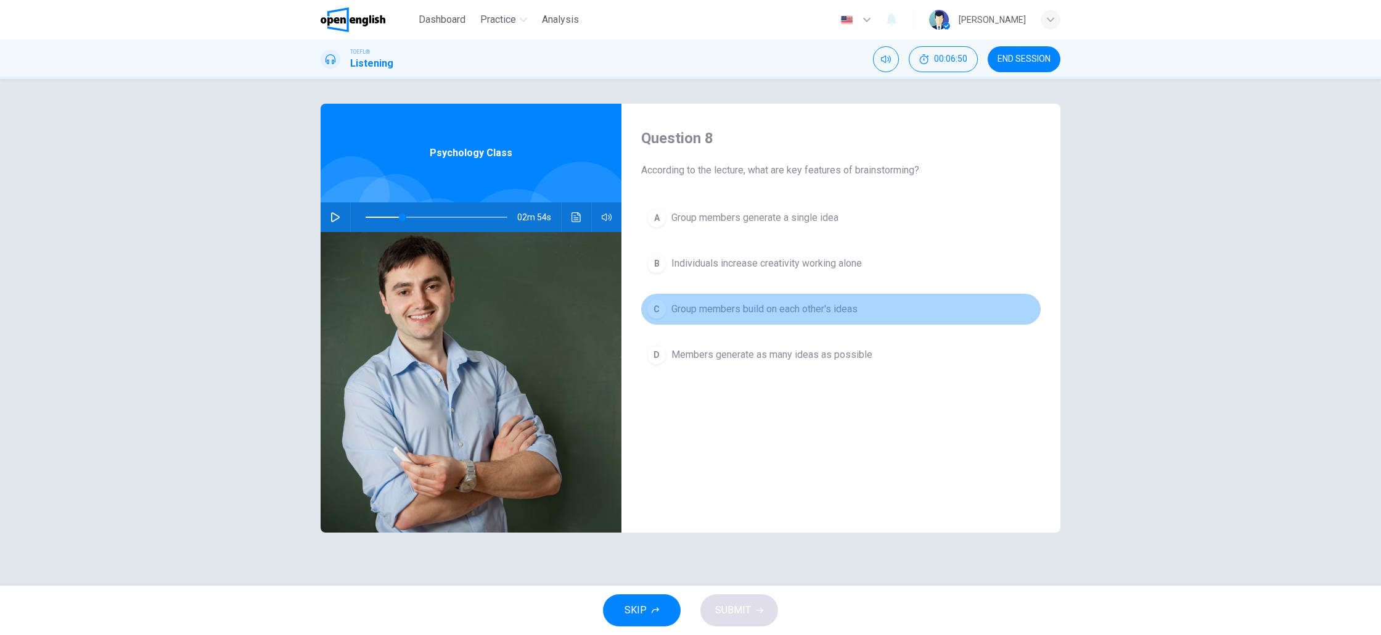
click at [702, 303] on span "Group members build on each other's ideas" at bounding box center [765, 309] width 186 height 15
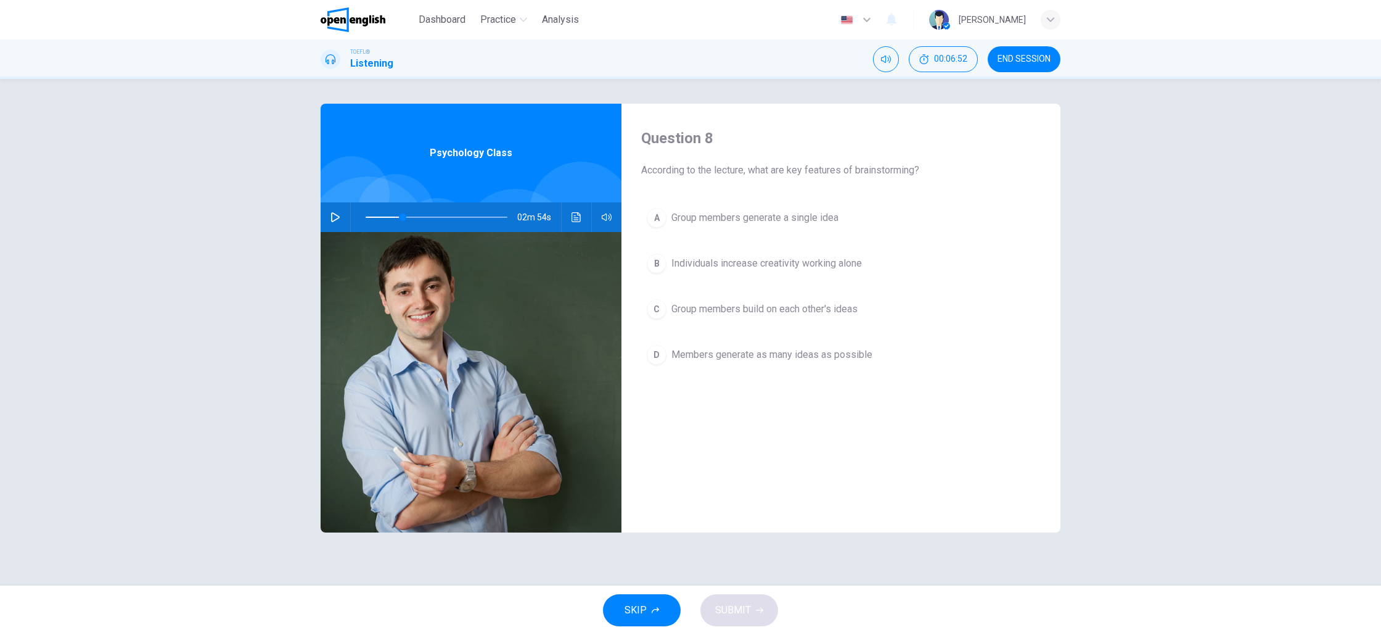
click at [725, 310] on span "Group members build on each other's ideas" at bounding box center [765, 309] width 186 height 15
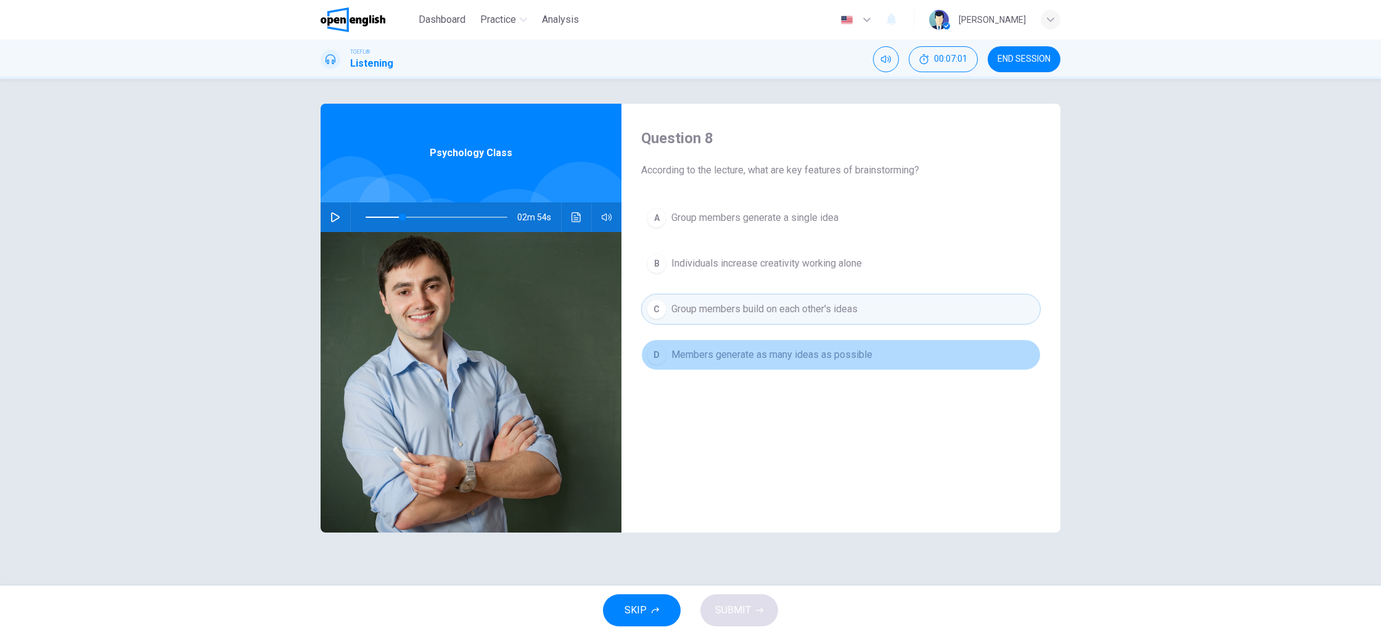
click at [728, 358] on span "Members generate as many ideas as possible" at bounding box center [772, 354] width 201 height 15
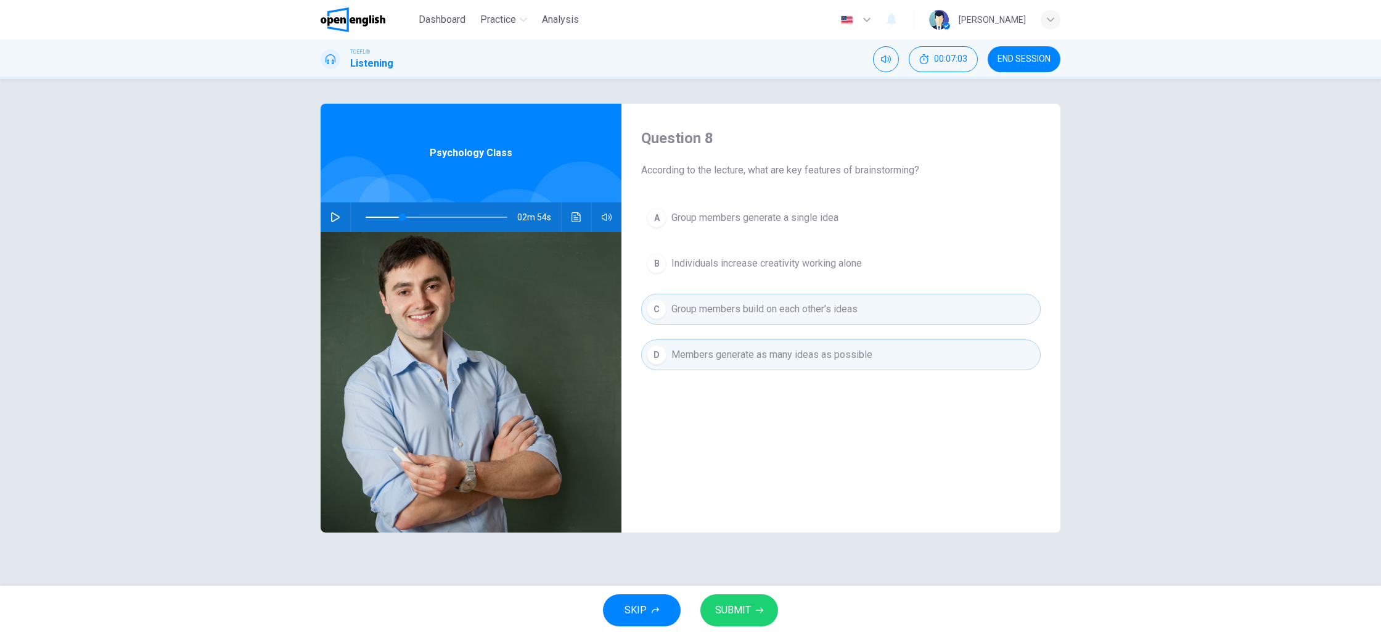
click at [750, 600] on button "SUBMIT" at bounding box center [739, 610] width 78 height 32
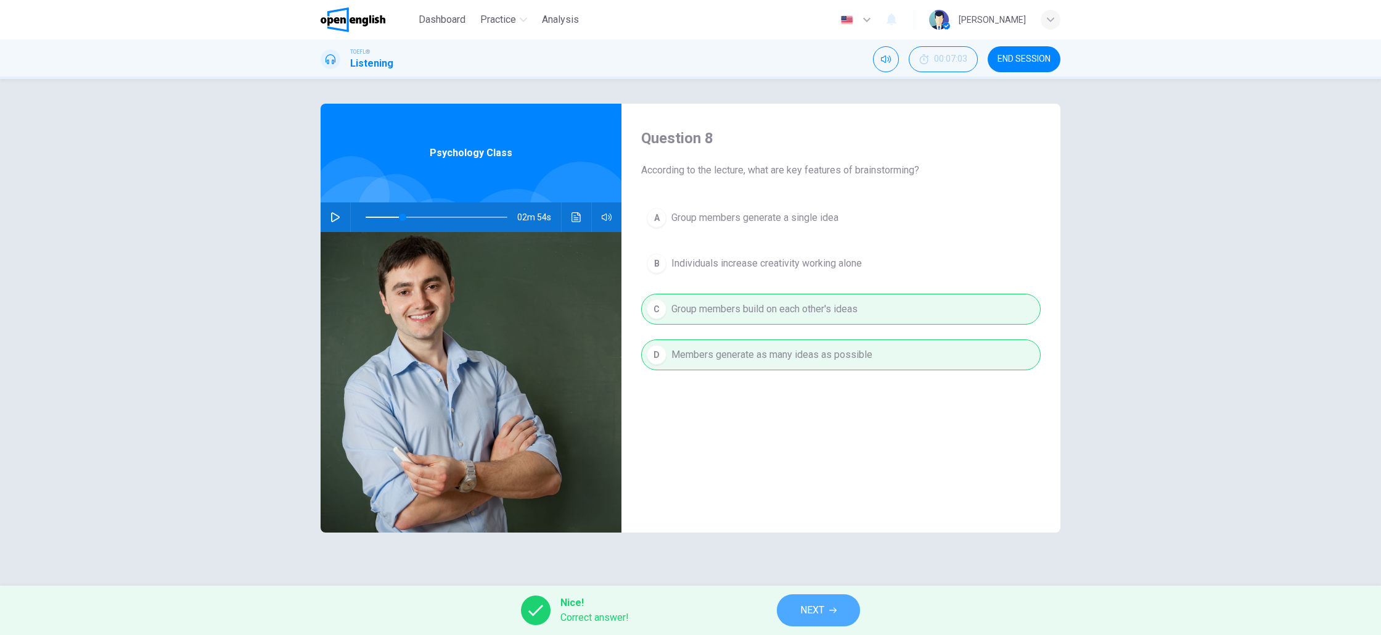
click at [811, 614] on span "NEXT" at bounding box center [812, 609] width 24 height 17
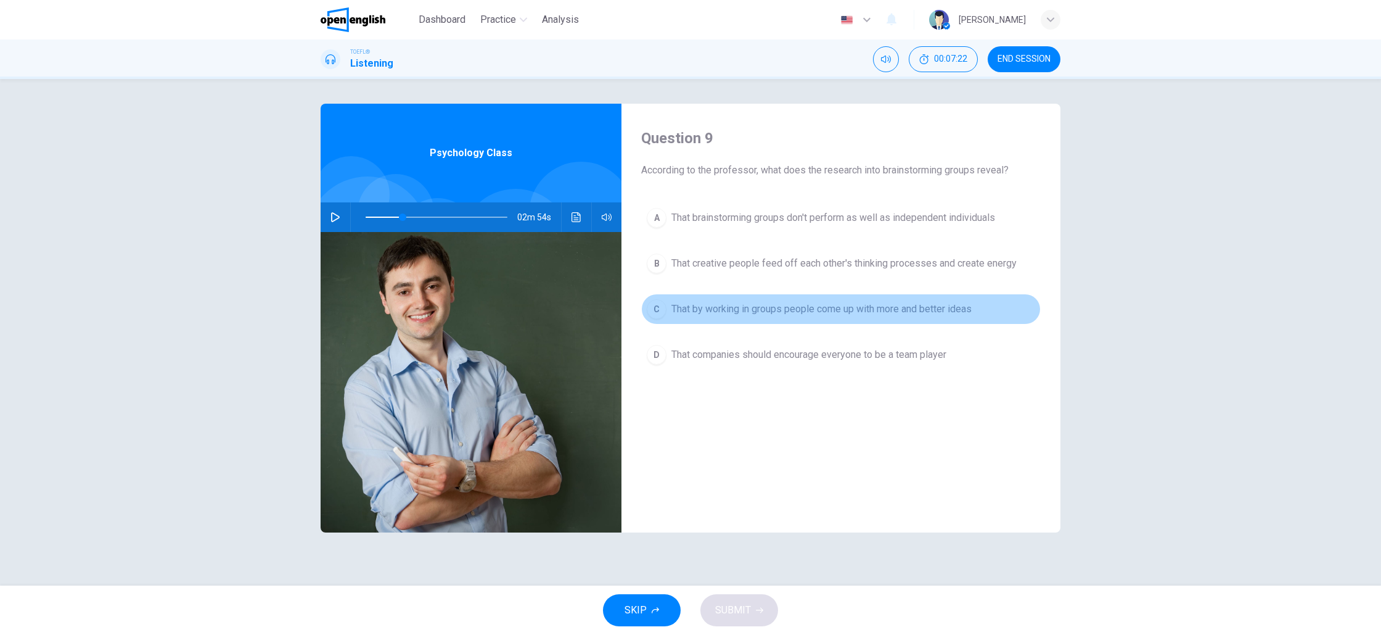
click at [890, 313] on span "That by working in groups people come up with more and better ideas" at bounding box center [822, 309] width 300 height 15
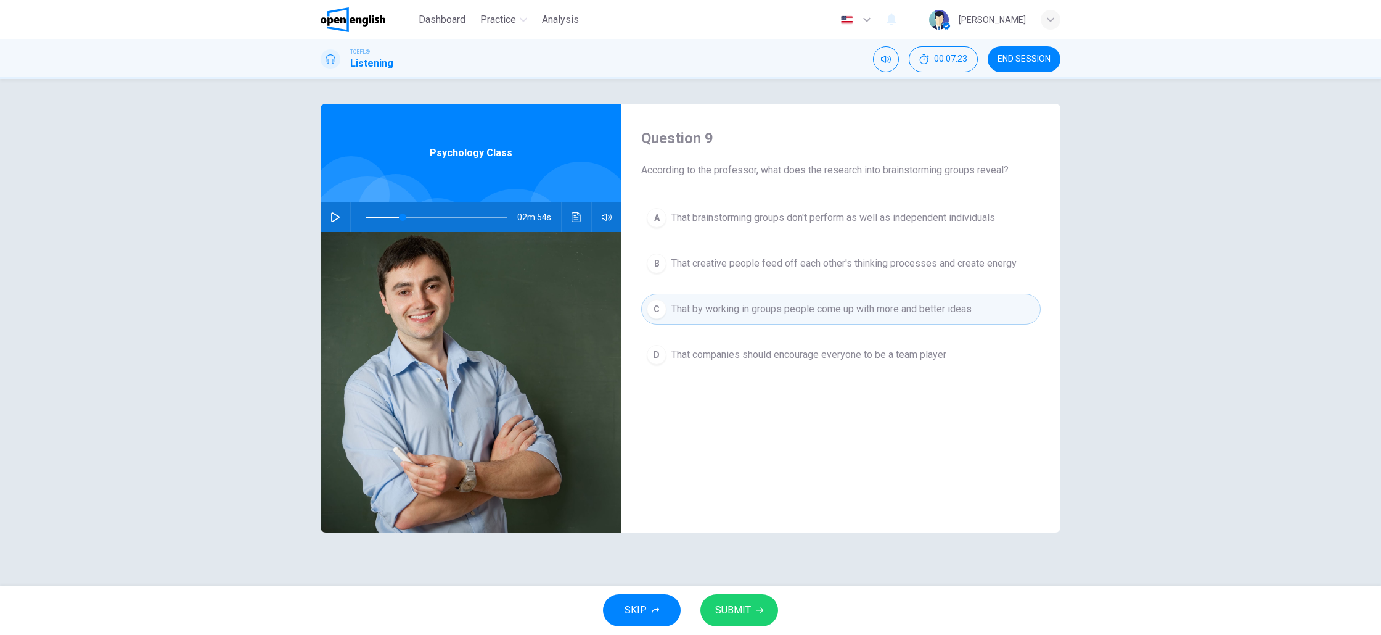
click at [754, 606] on button "SUBMIT" at bounding box center [739, 610] width 78 height 32
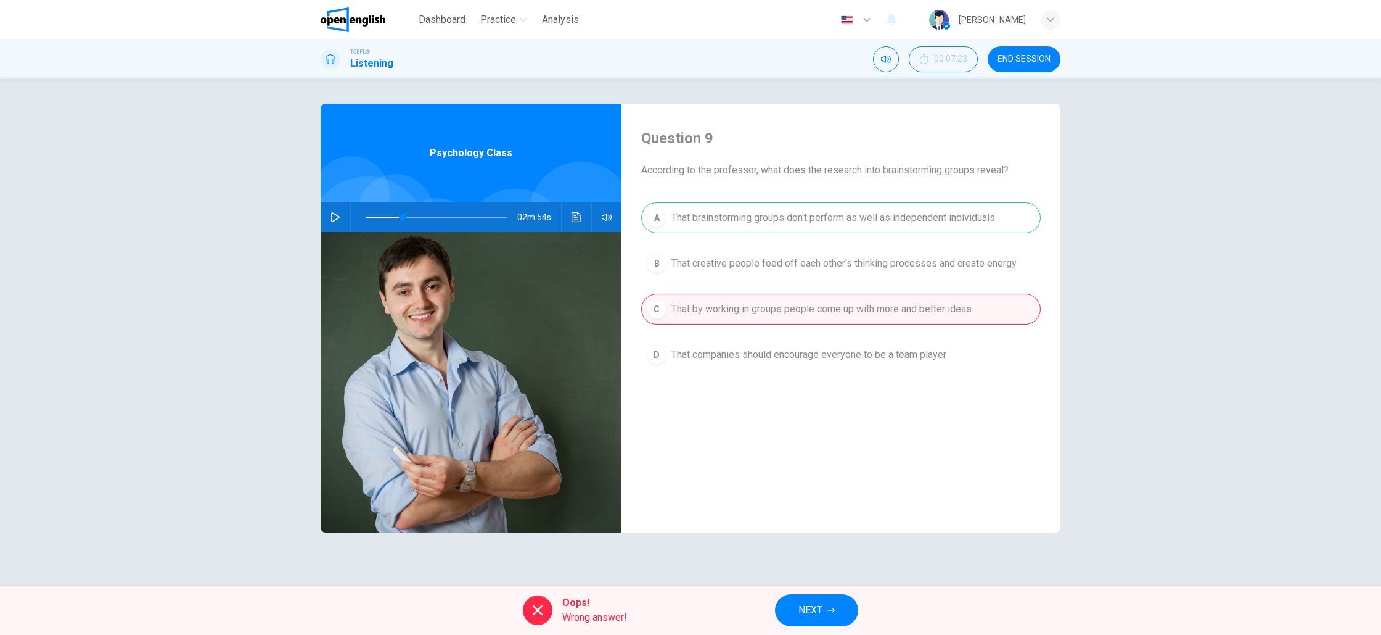
click at [828, 607] on icon "button" at bounding box center [831, 609] width 7 height 7
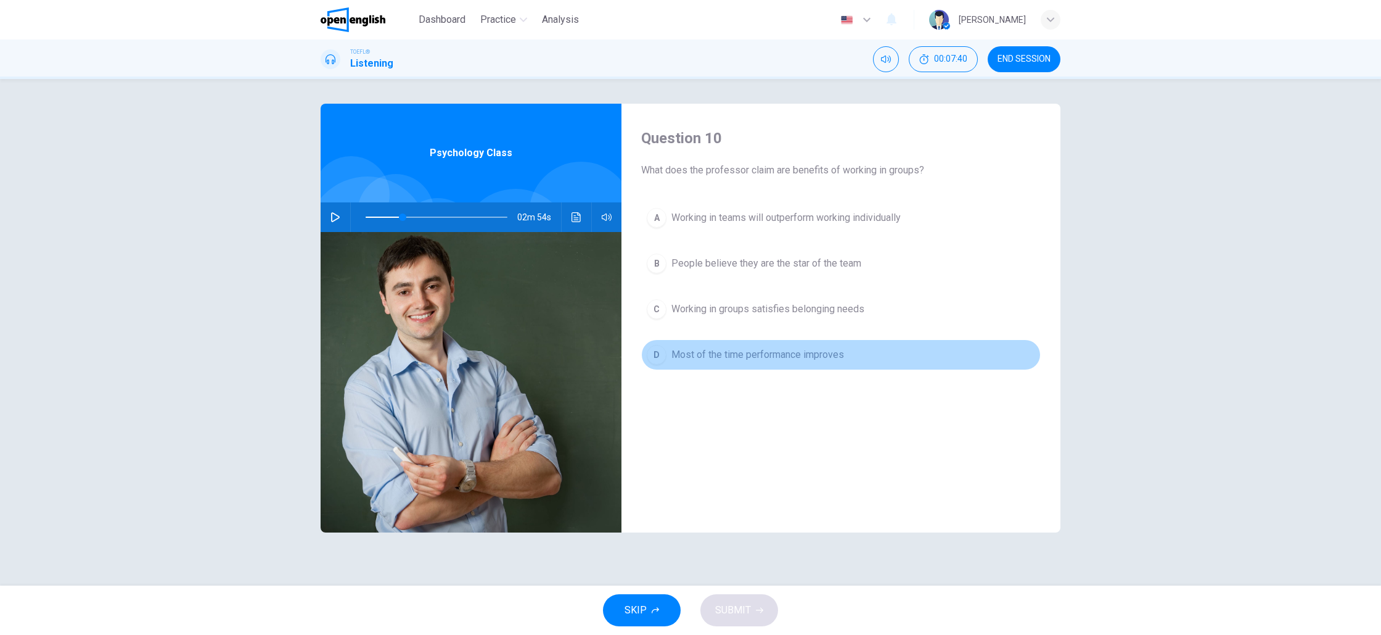
click at [750, 364] on button "D Most of the time performance improves" at bounding box center [841, 354] width 400 height 31
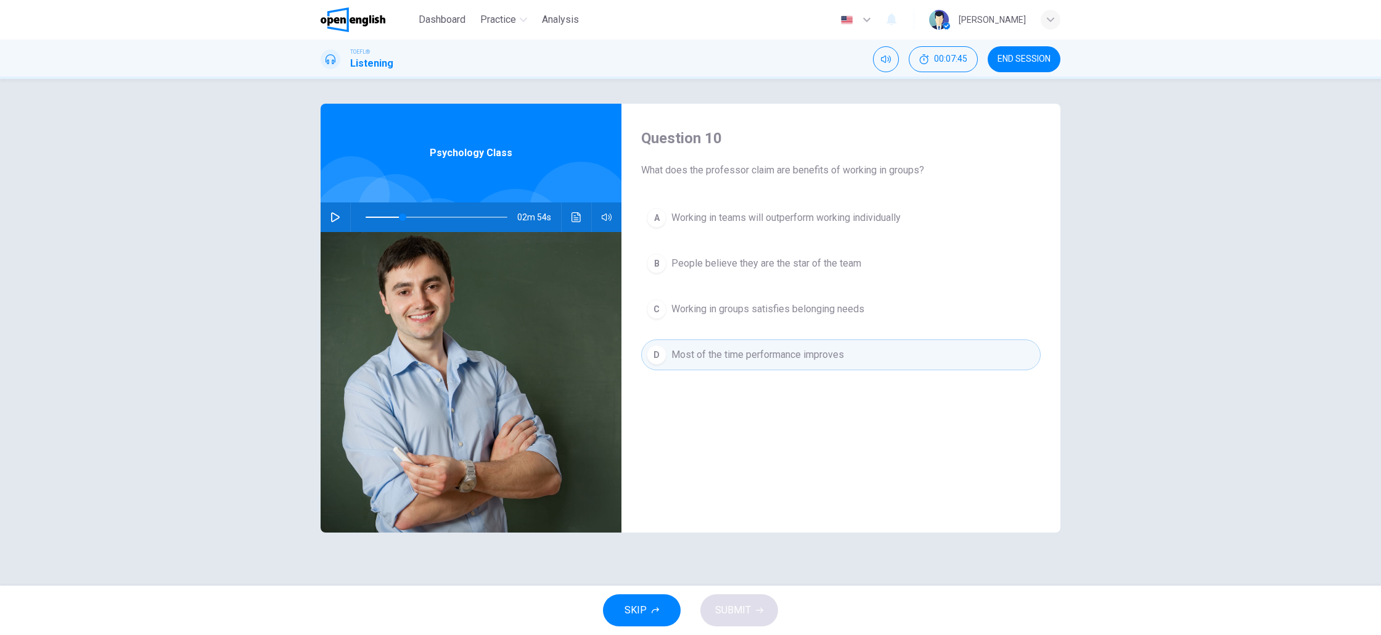
click at [733, 266] on span "People believe they are the star of the team" at bounding box center [767, 263] width 190 height 15
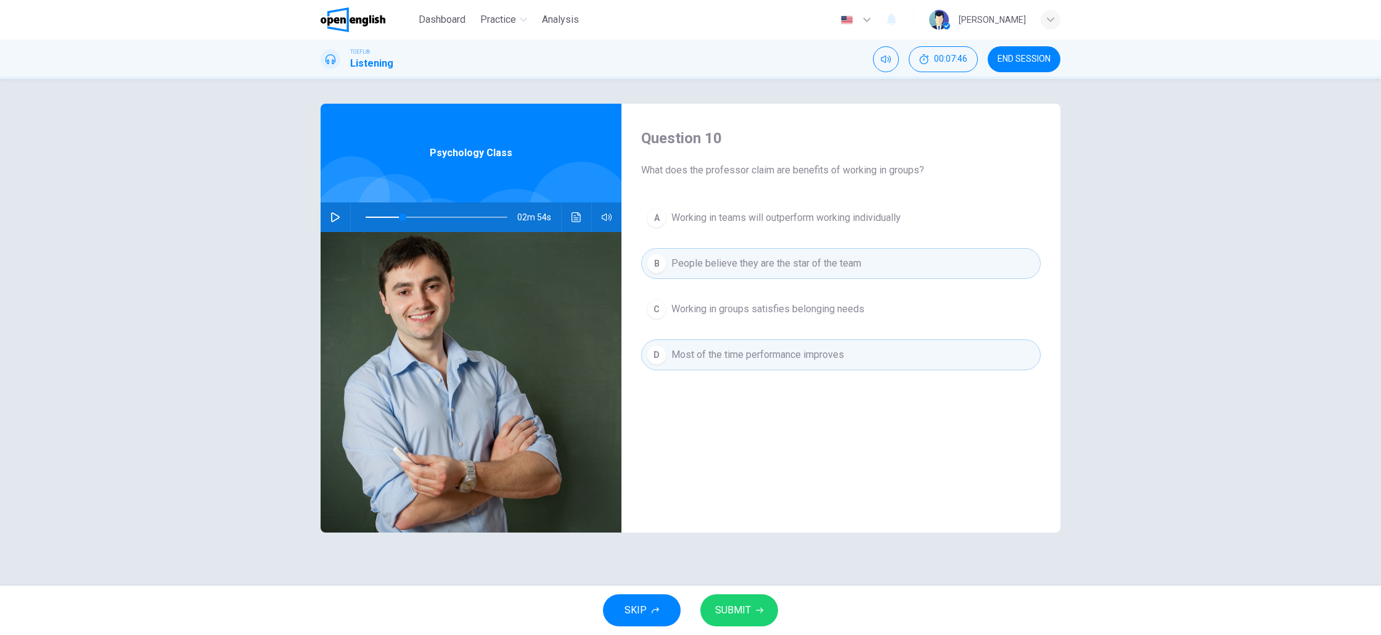
click at [756, 612] on icon "button" at bounding box center [759, 609] width 7 height 7
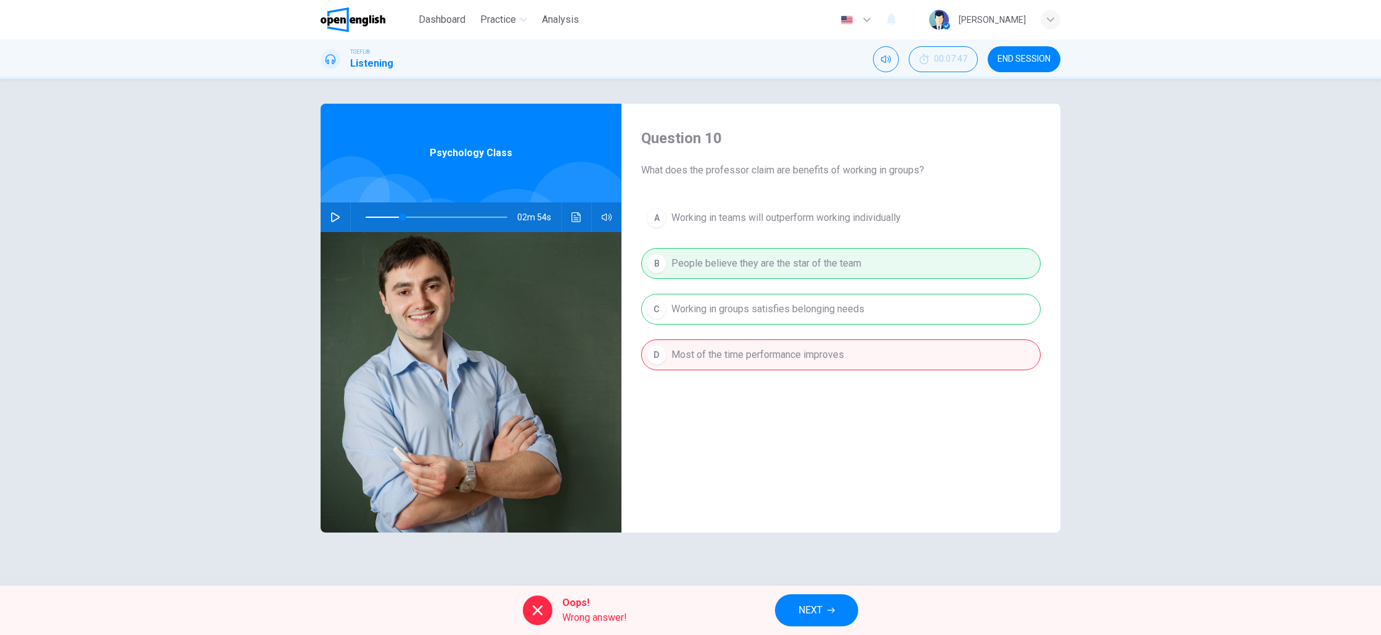
click at [811, 617] on span "NEXT" at bounding box center [811, 609] width 24 height 17
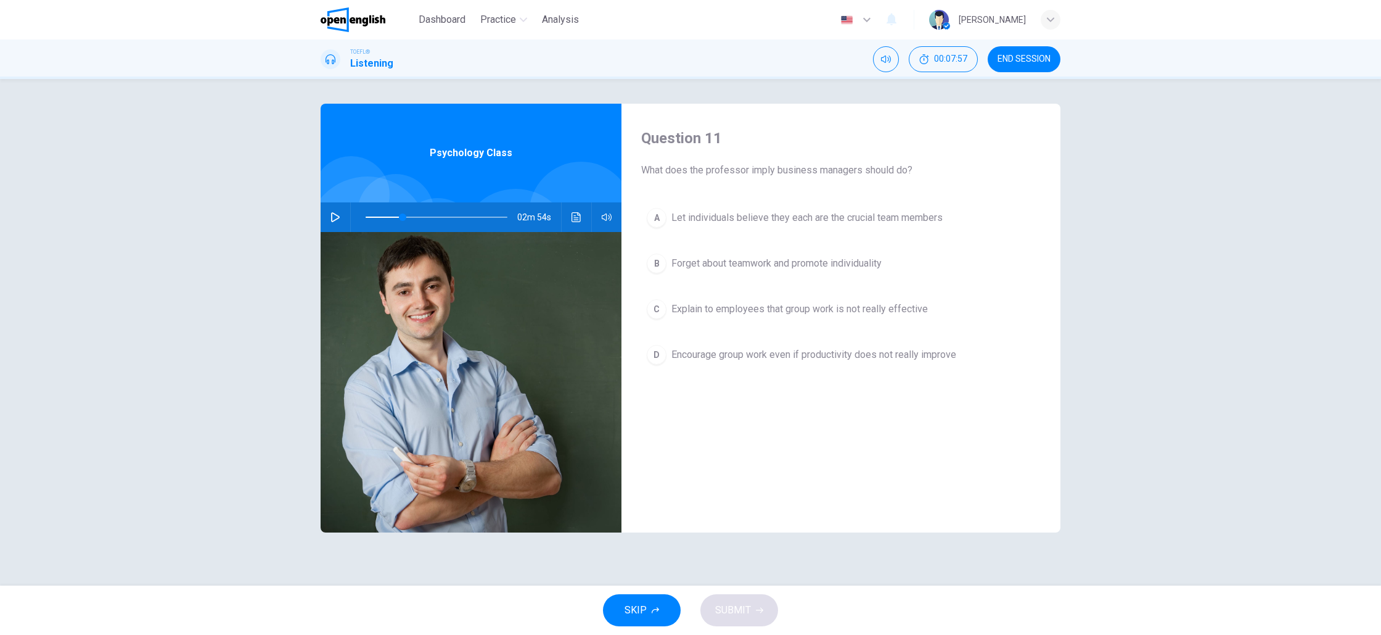
click at [731, 355] on span "Encourage group work even if productivity does not really improve" at bounding box center [814, 354] width 285 height 15
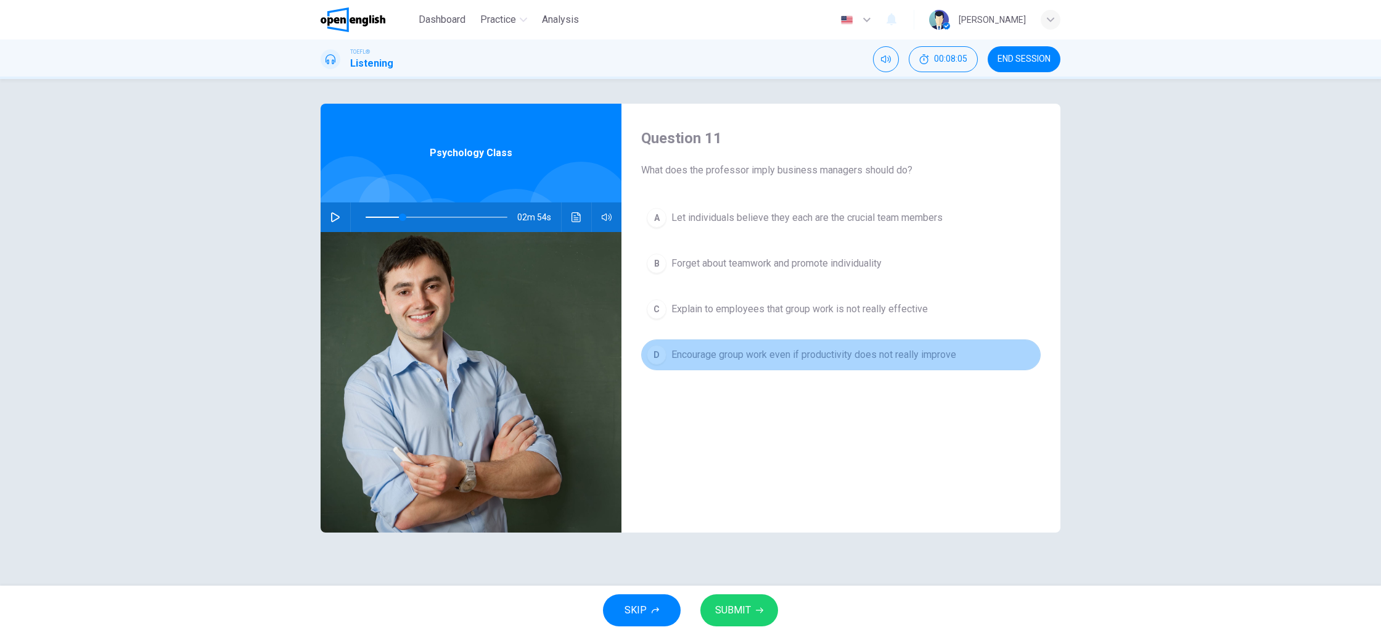
click at [690, 358] on span "Encourage group work even if productivity does not really improve" at bounding box center [814, 354] width 285 height 15
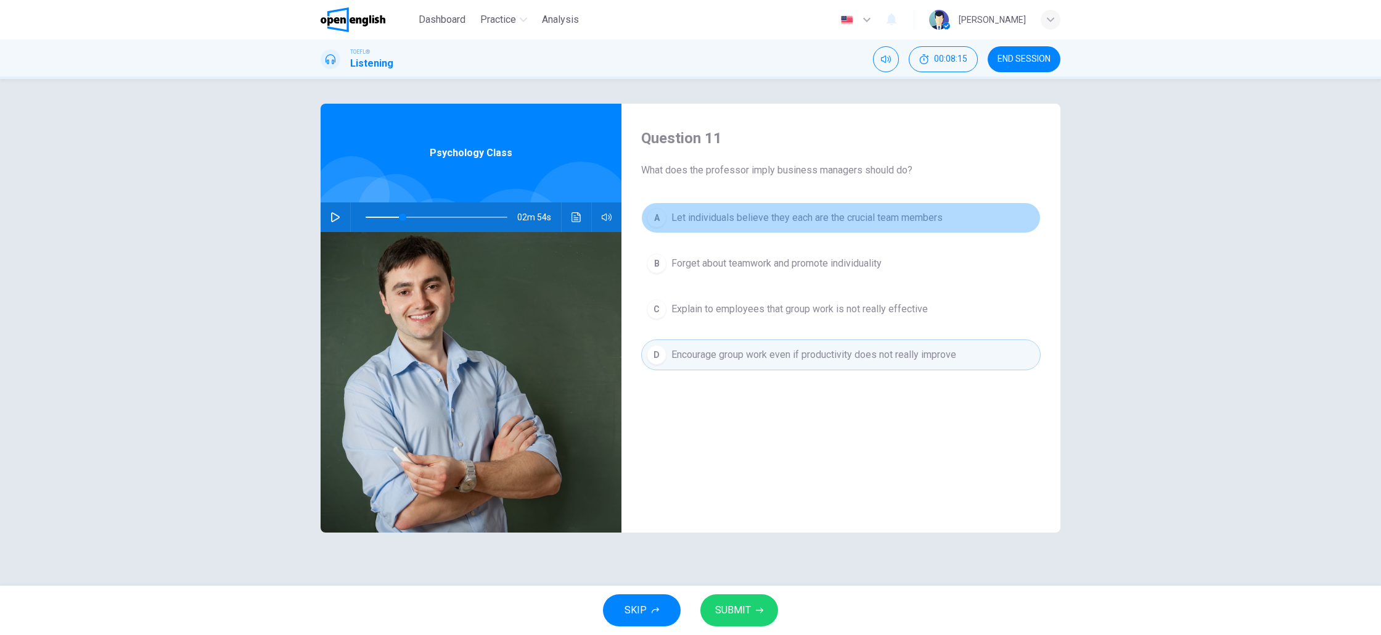
click at [807, 221] on span "Let individuals believe they each are the crucial team members" at bounding box center [807, 217] width 271 height 15
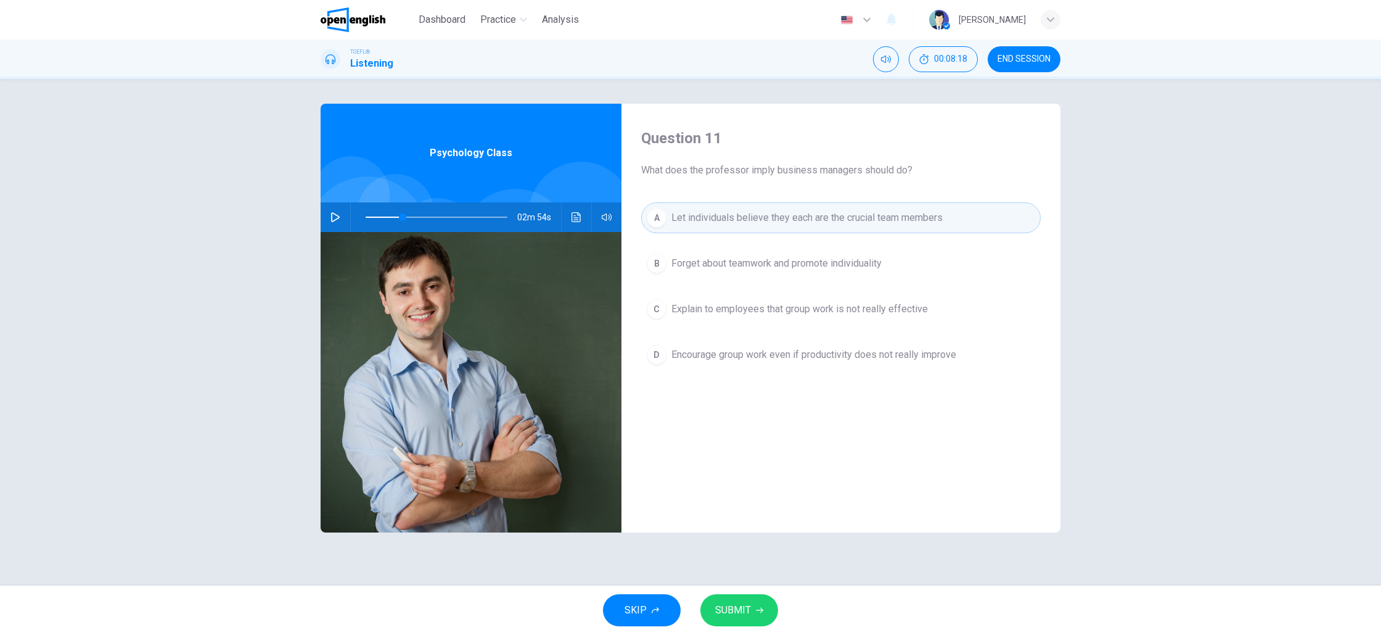
click at [740, 359] on span "Encourage group work even if productivity does not really improve" at bounding box center [814, 354] width 285 height 15
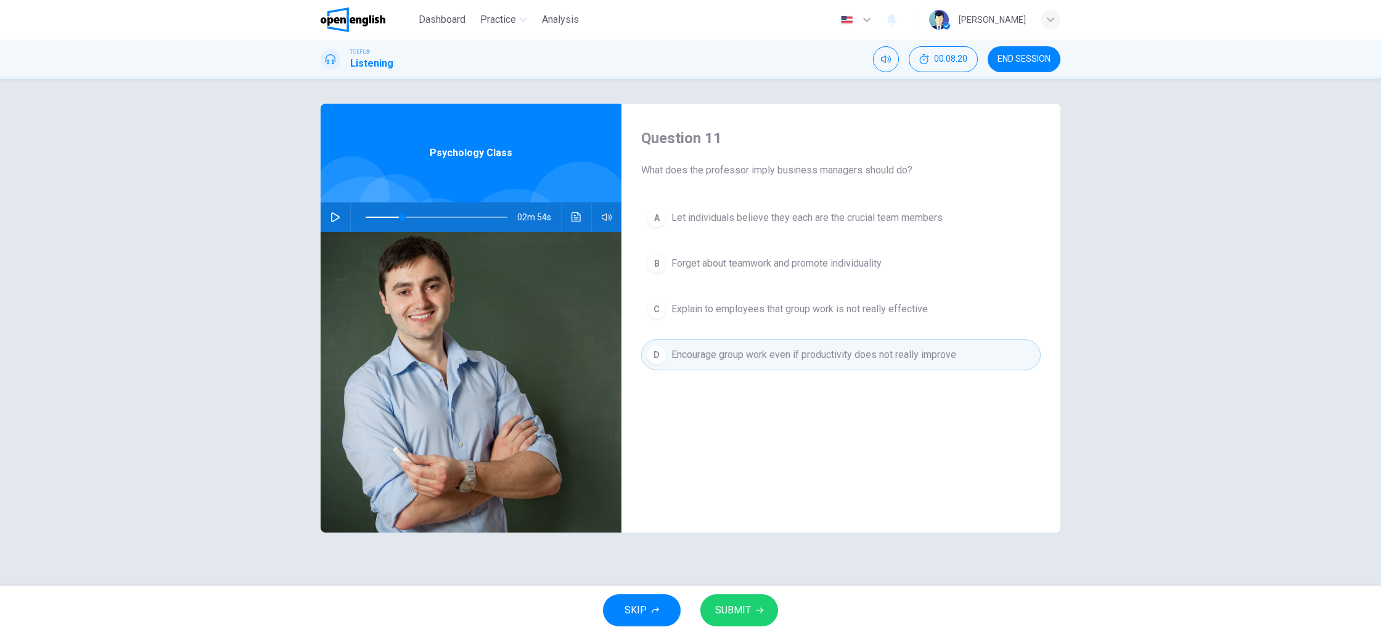
click at [747, 610] on span "SUBMIT" at bounding box center [733, 609] width 36 height 17
type input "**"
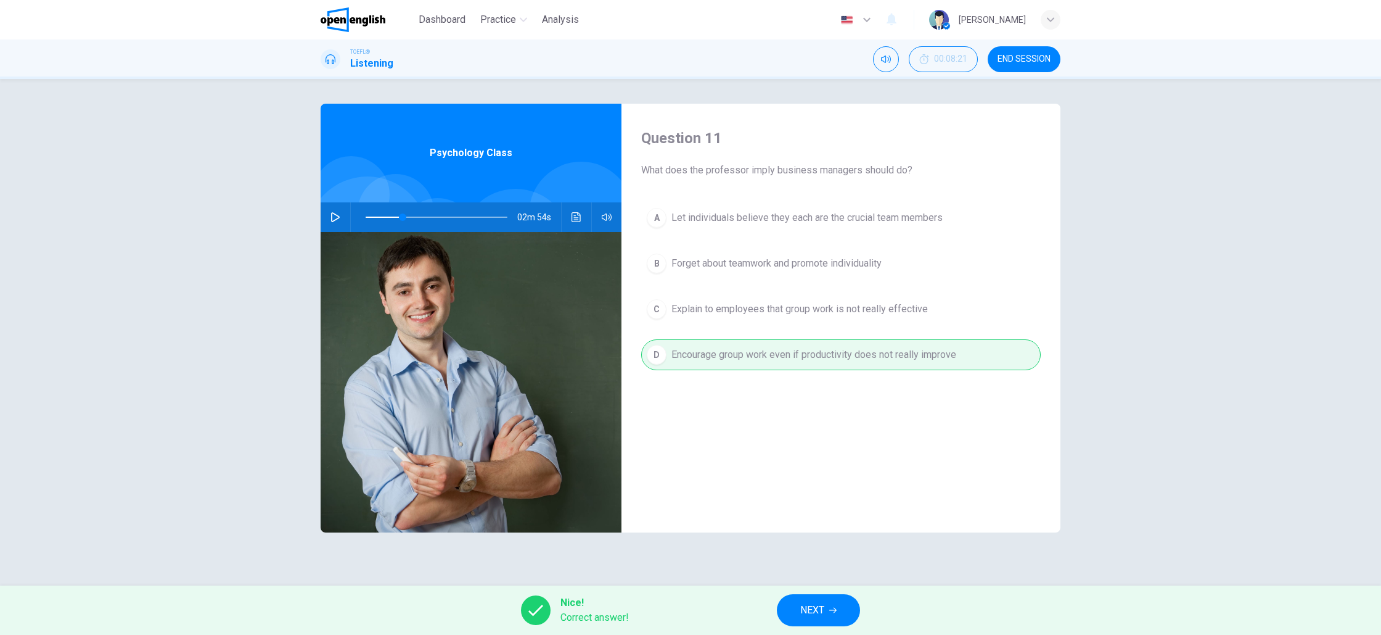
click at [829, 602] on button "NEXT" at bounding box center [818, 610] width 83 height 32
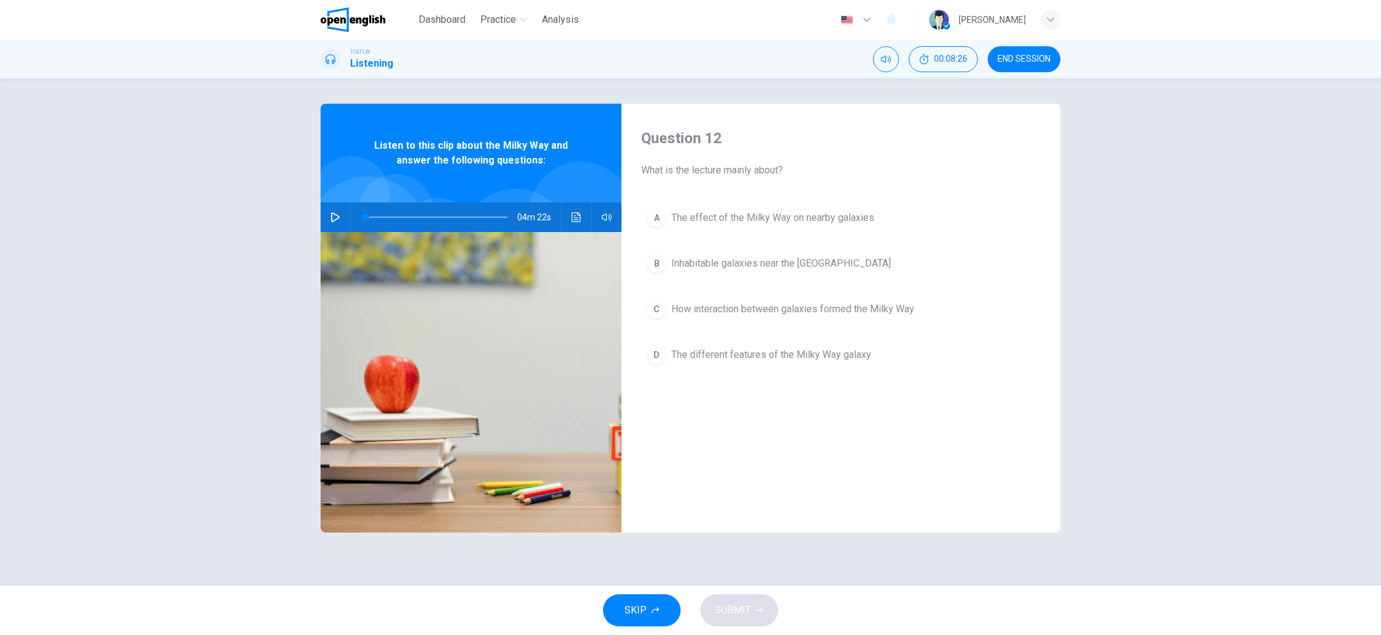
click at [1024, 65] on button "END SESSION" at bounding box center [1024, 59] width 73 height 26
